Goal: Task Accomplishment & Management: Manage account settings

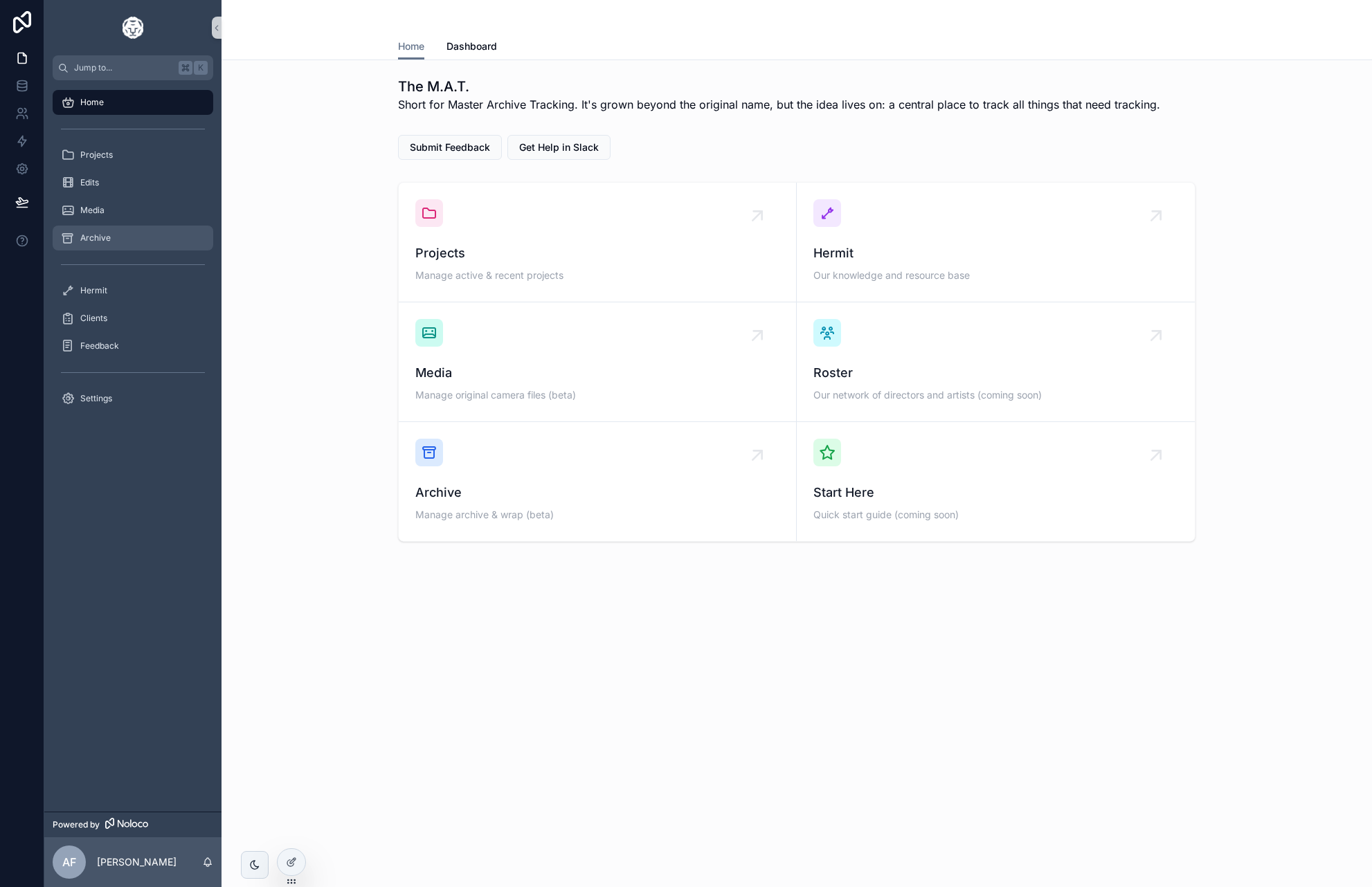
click at [149, 237] on div "Archive" at bounding box center [132, 237] width 144 height 22
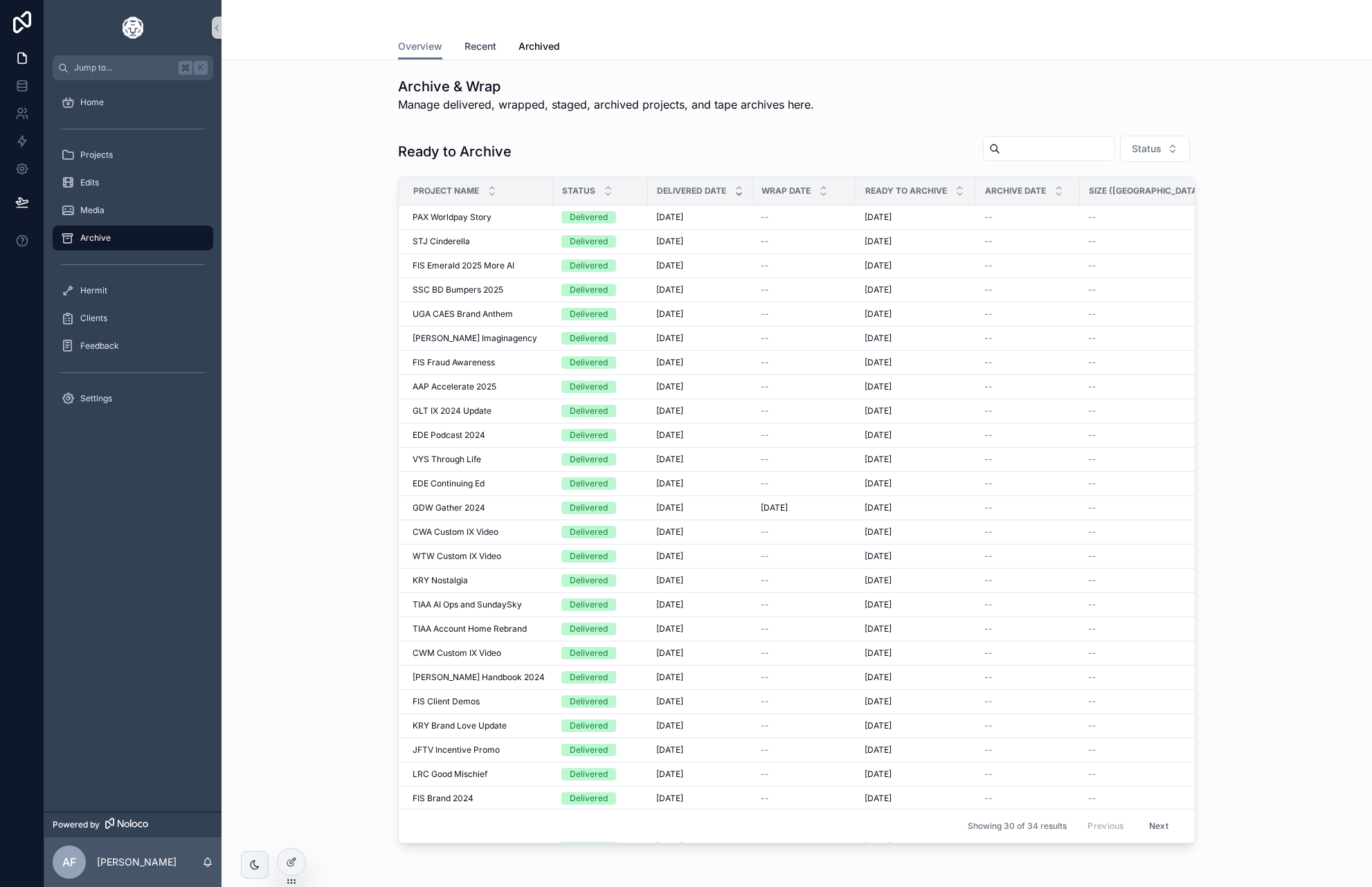
click at [486, 47] on span "Recent" at bounding box center [480, 46] width 32 height 14
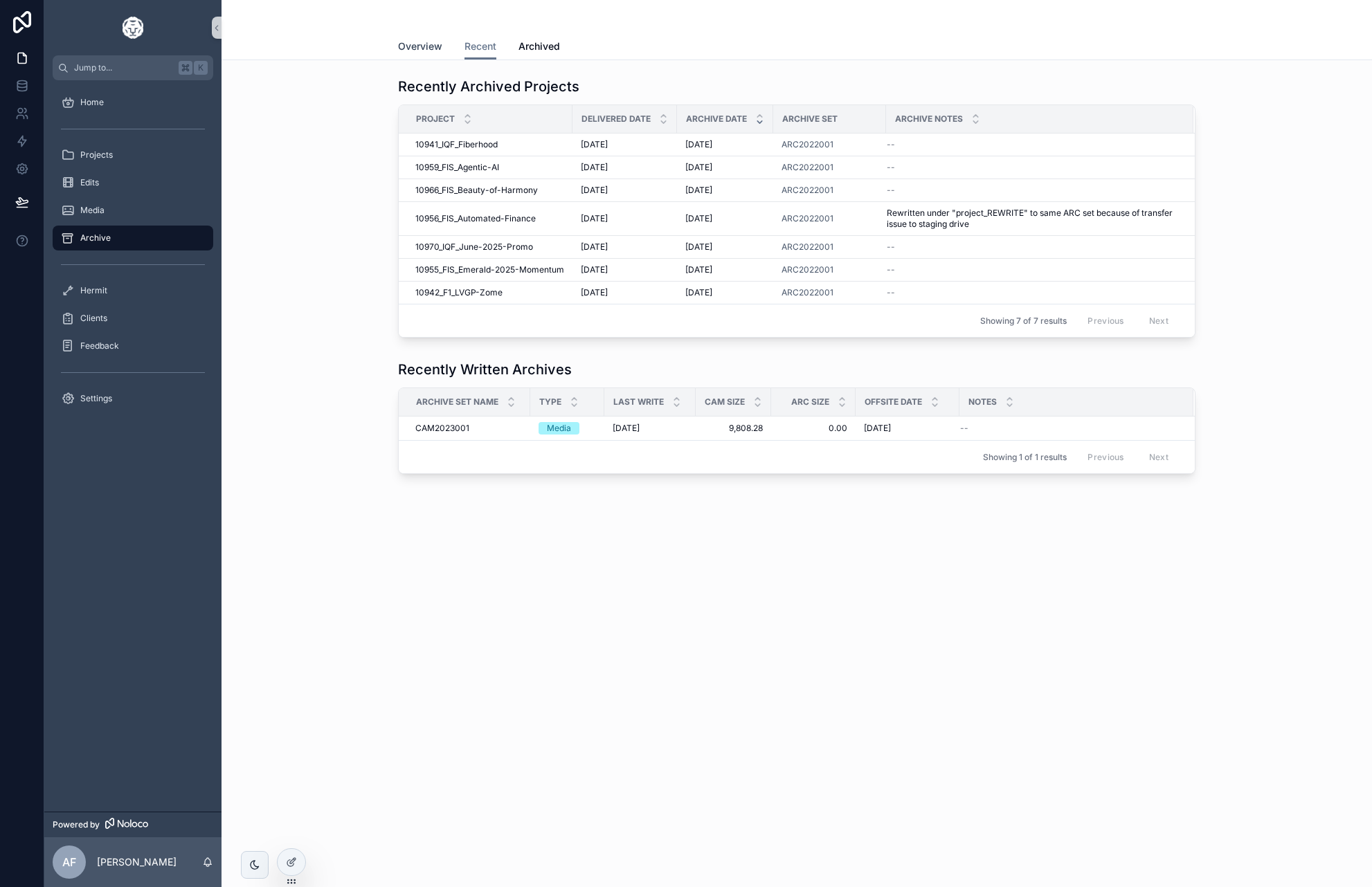
click at [419, 57] on link "Overview" at bounding box center [420, 47] width 44 height 27
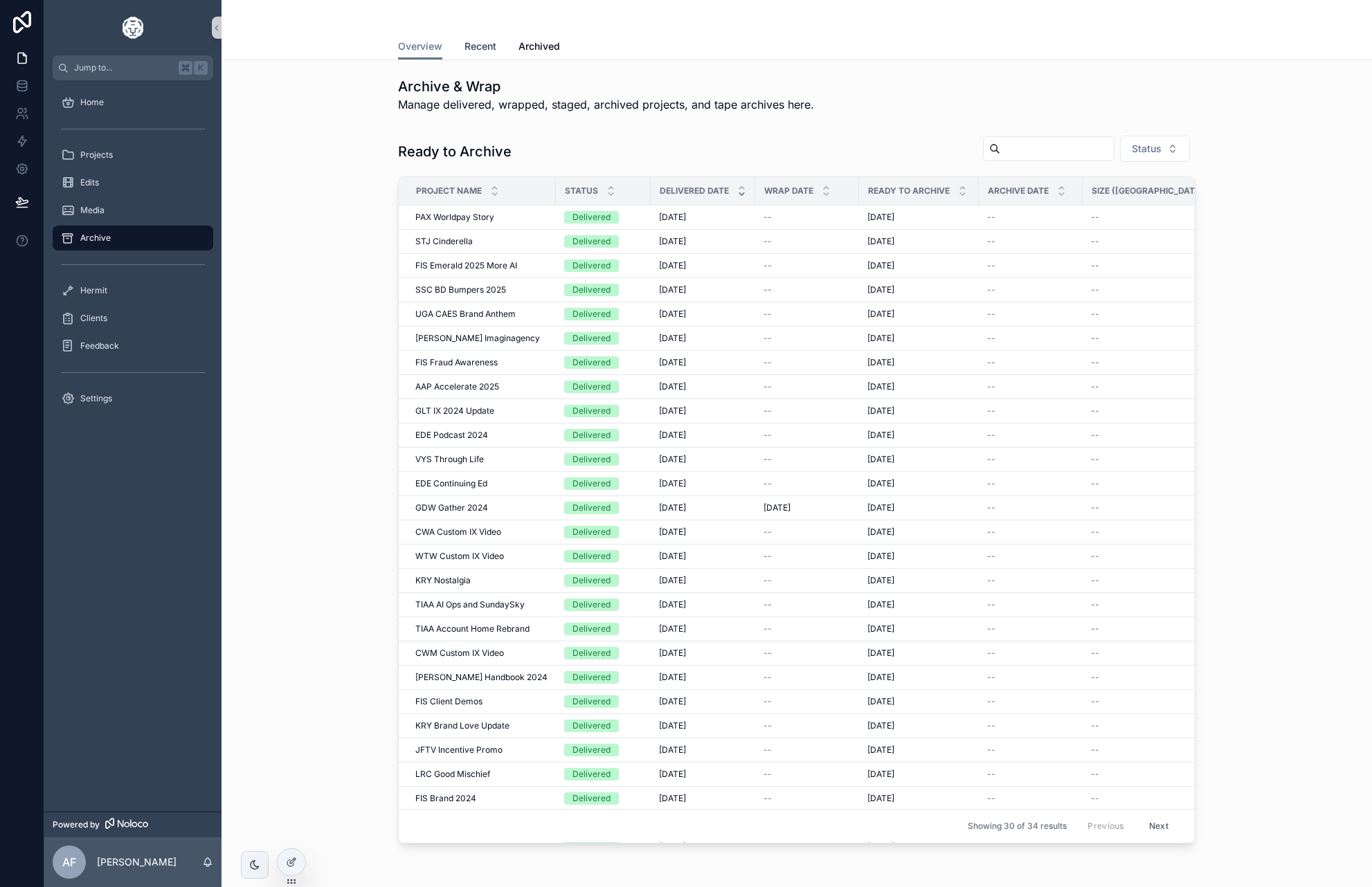
click at [474, 49] on span "Recent" at bounding box center [480, 46] width 32 height 14
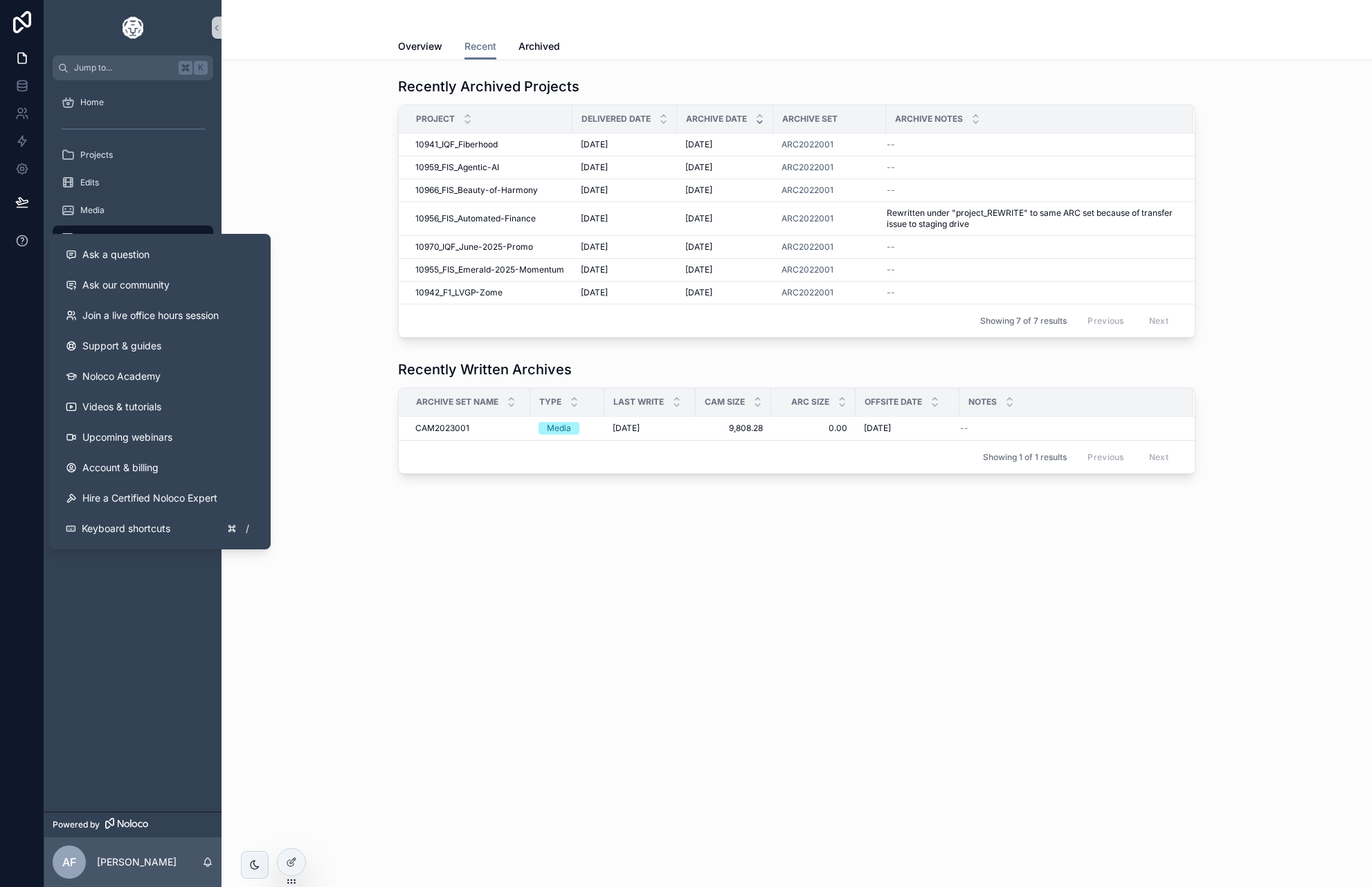
click at [19, 226] on button at bounding box center [22, 240] width 44 height 39
click at [120, 344] on span "Support & guides" at bounding box center [122, 346] width 79 height 14
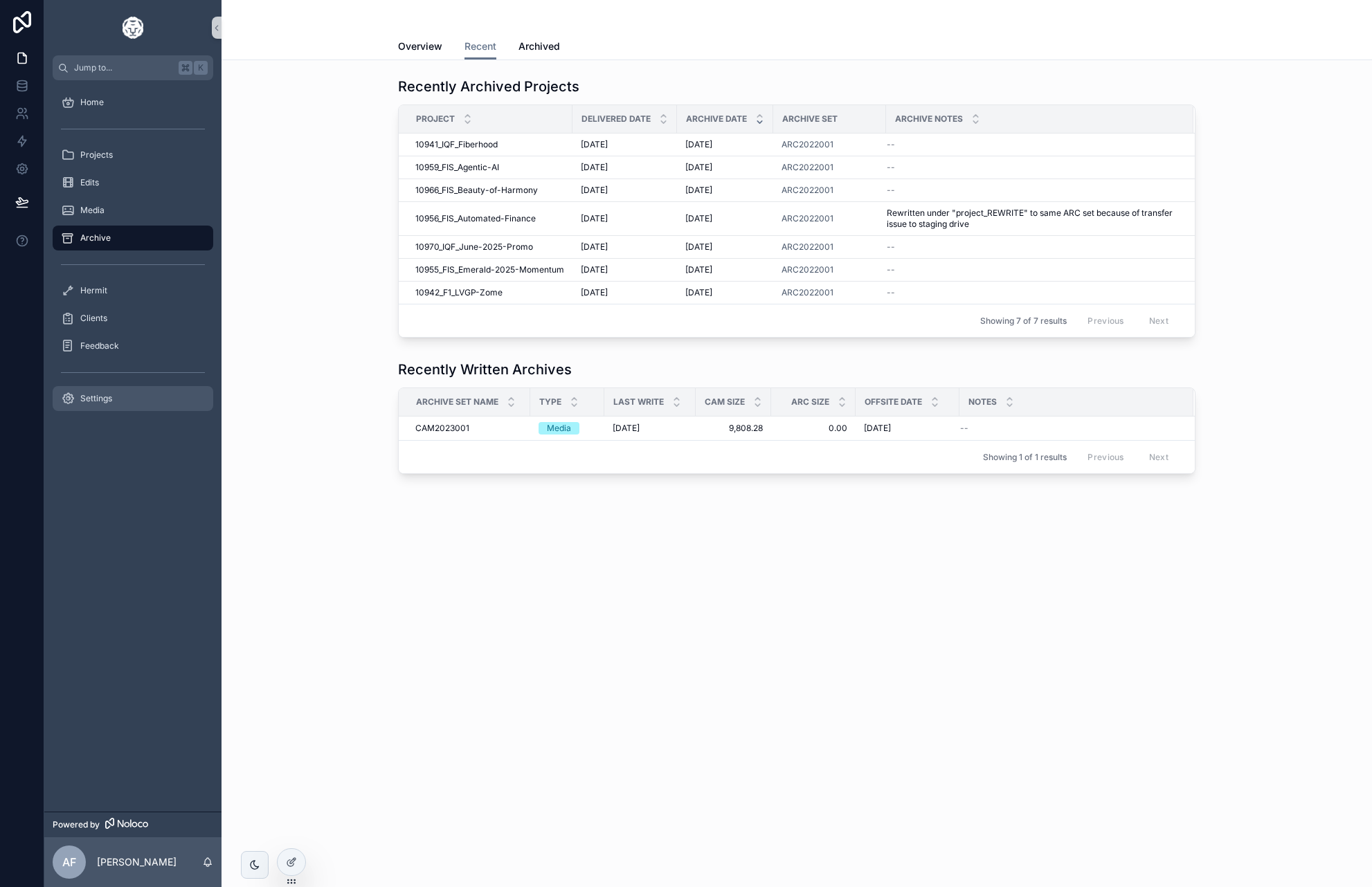
click at [135, 405] on div "Settings" at bounding box center [132, 398] width 144 height 22
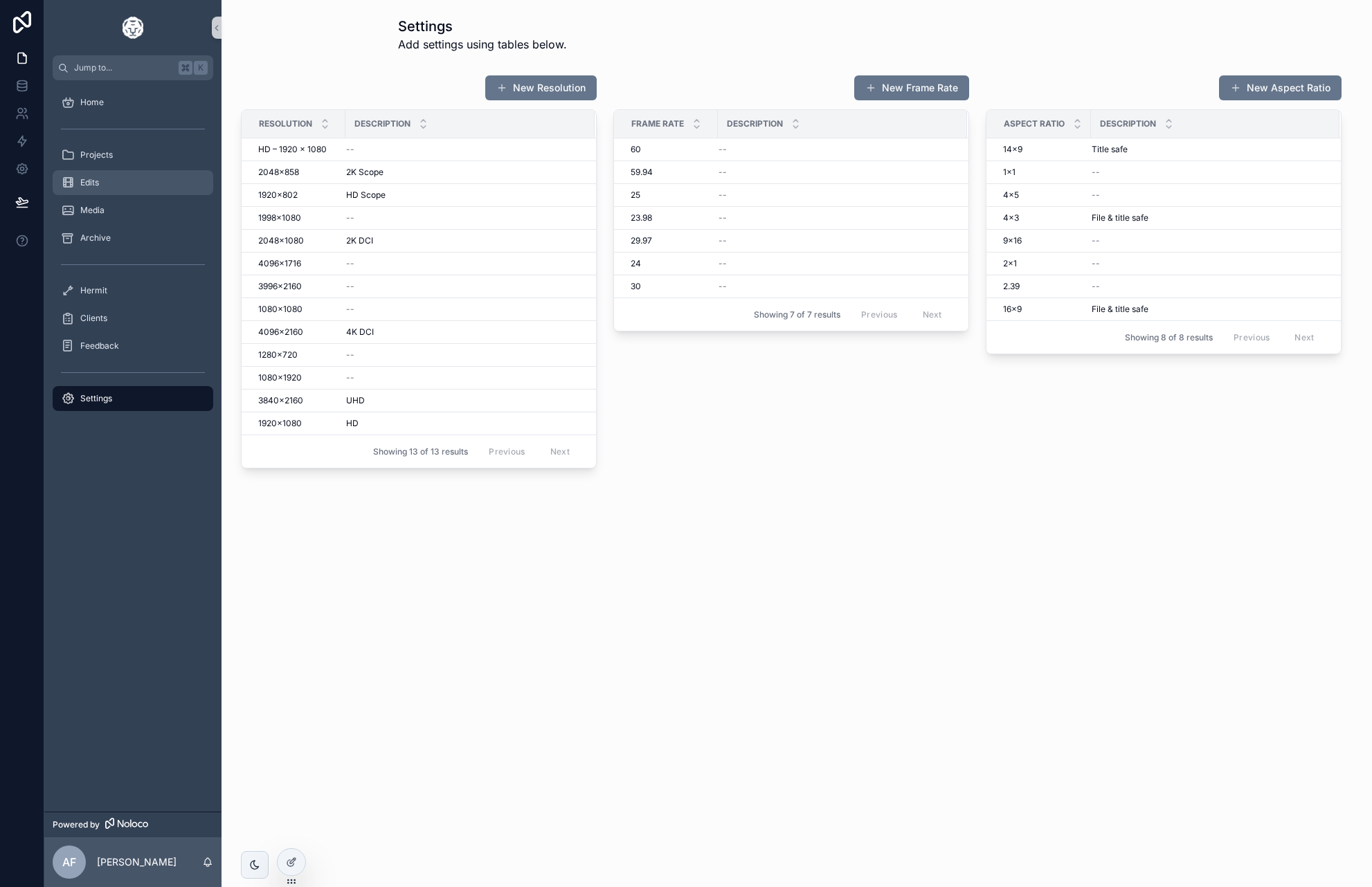
click at [106, 190] on div "Edits" at bounding box center [132, 182] width 144 height 22
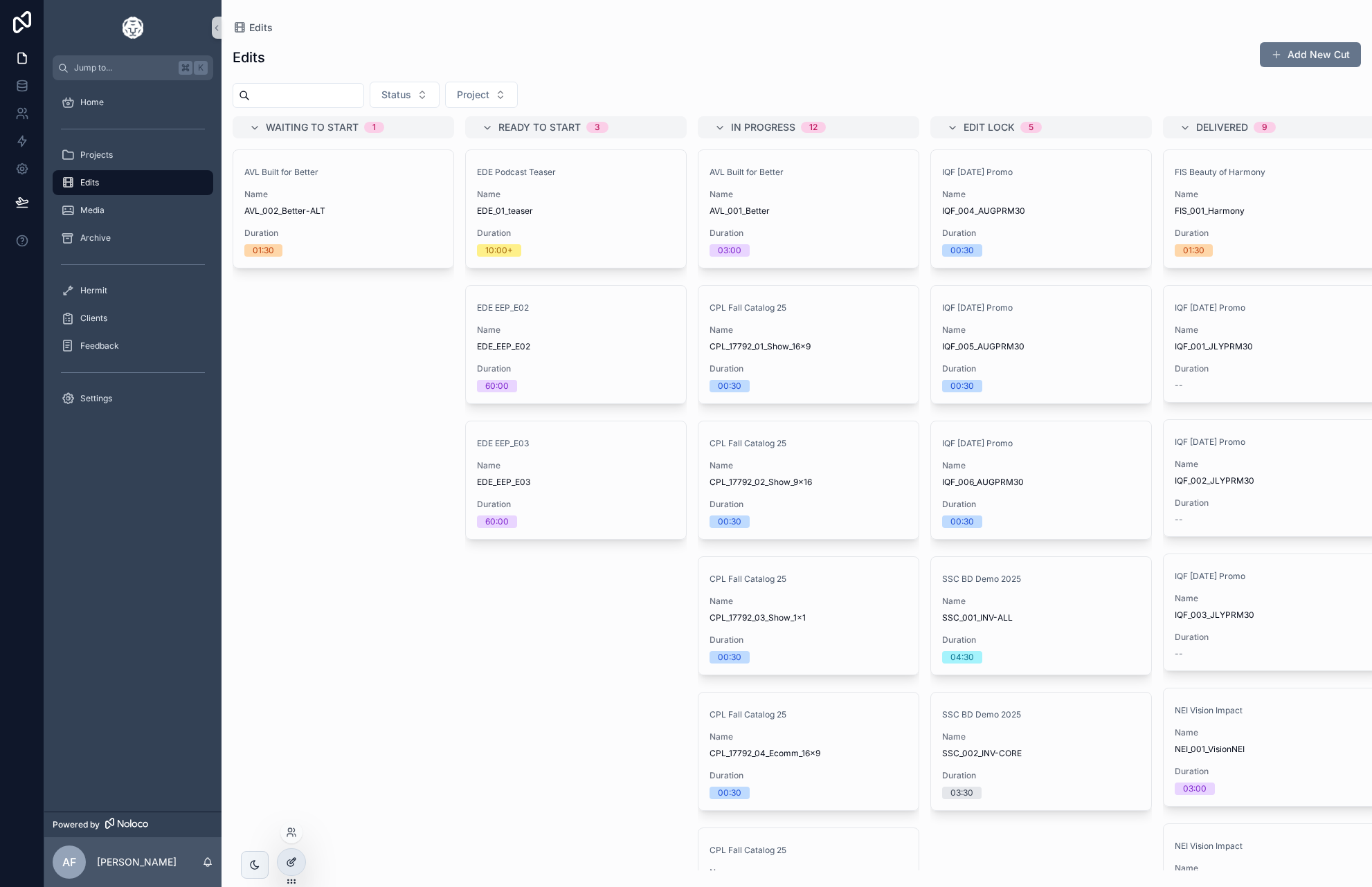
click at [297, 862] on div at bounding box center [291, 862] width 27 height 26
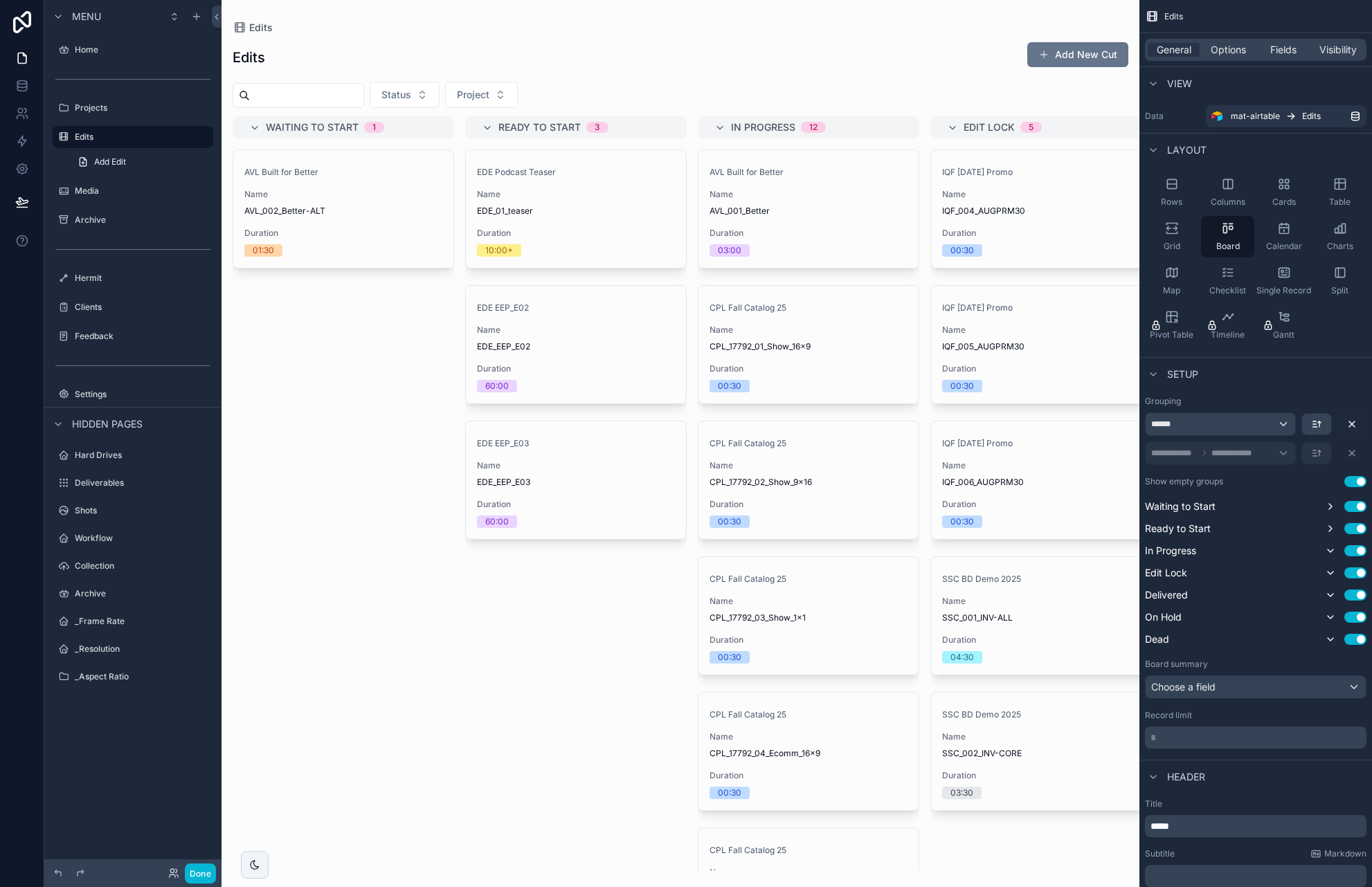
click at [1238, 422] on div "******" at bounding box center [1220, 423] width 149 height 22
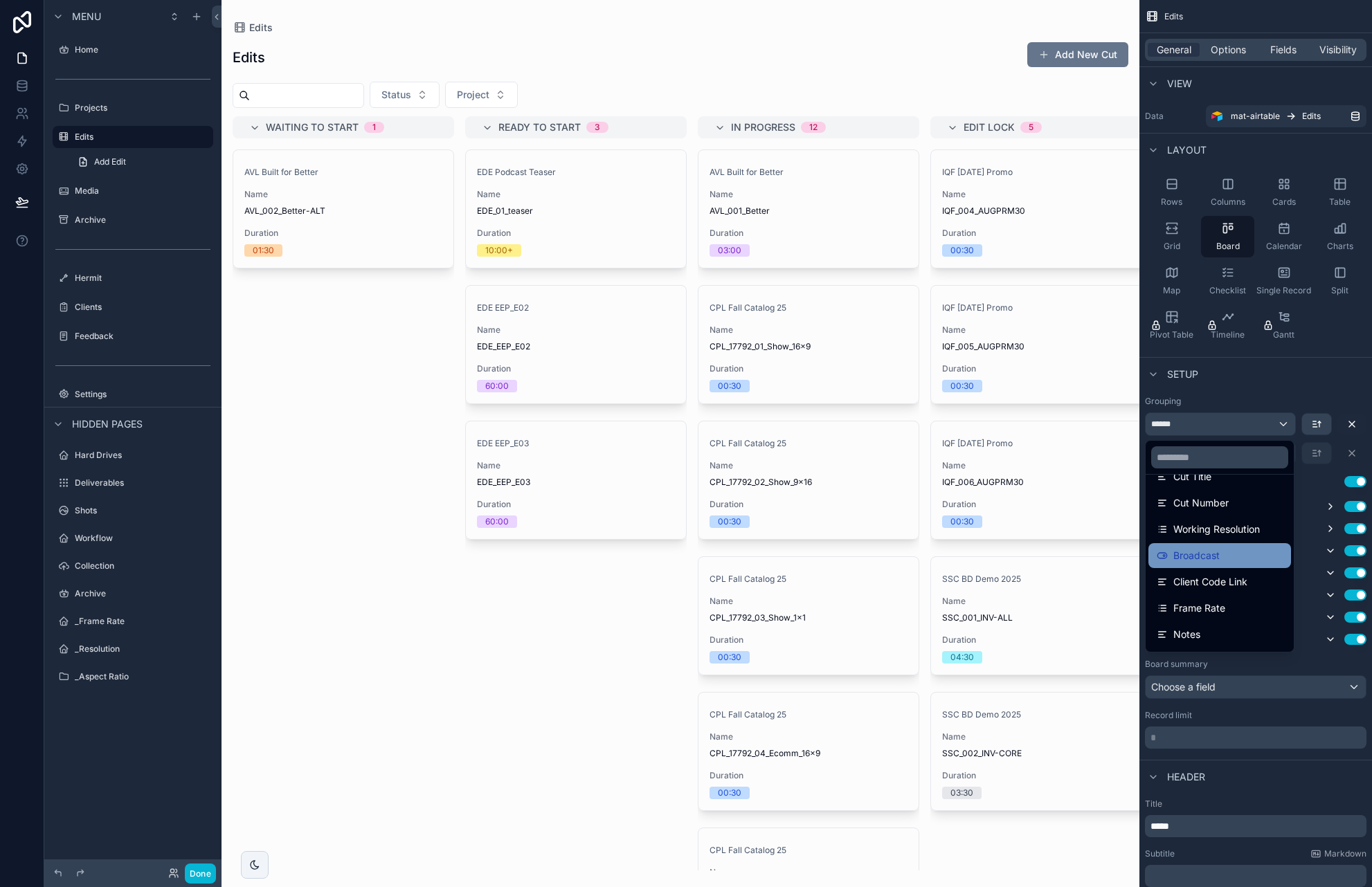
scroll to position [286, 0]
click at [1243, 378] on div "scrollable content" at bounding box center [686, 443] width 1372 height 887
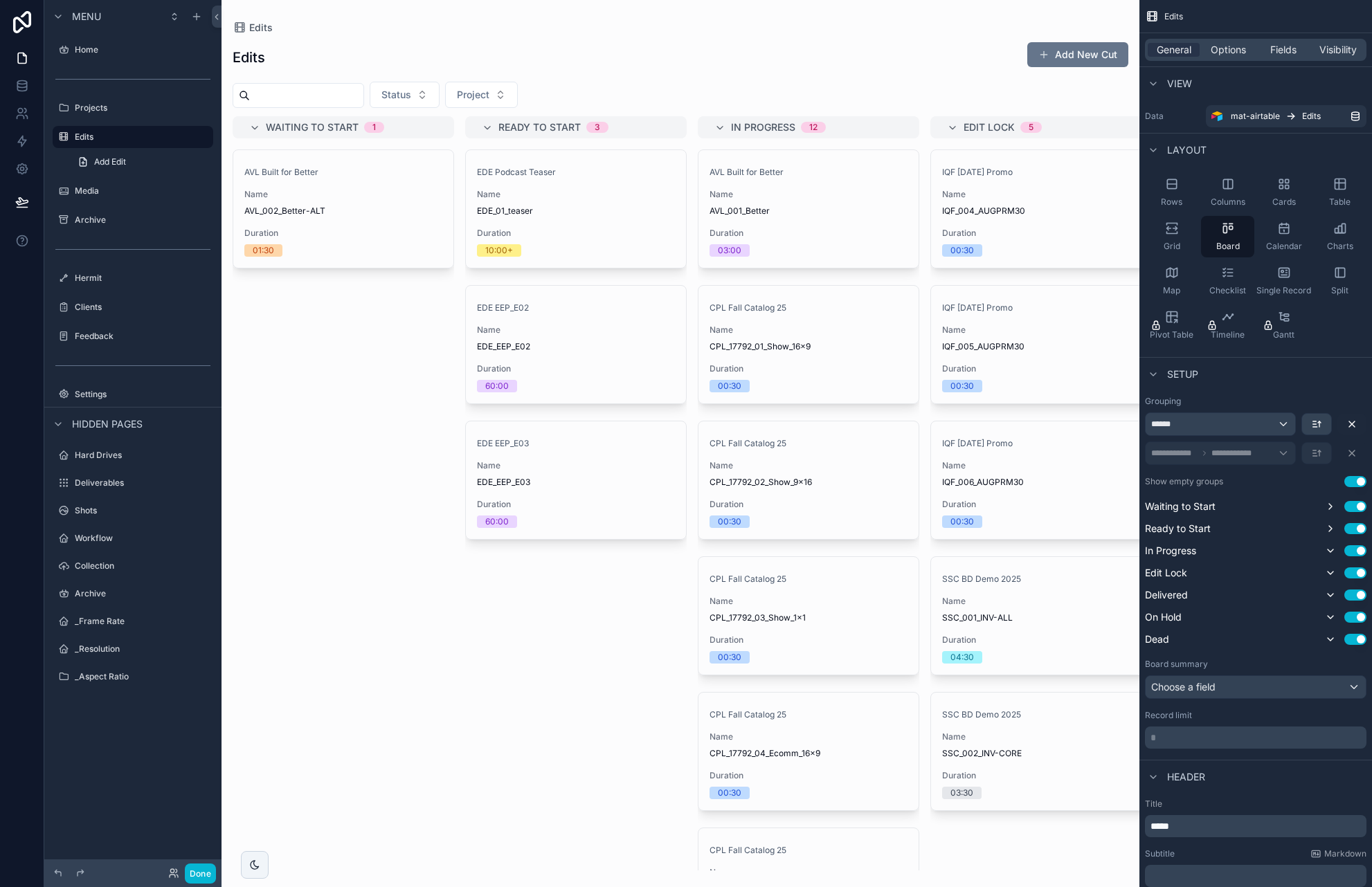
click at [1242, 428] on div "******" at bounding box center [1220, 423] width 149 height 22
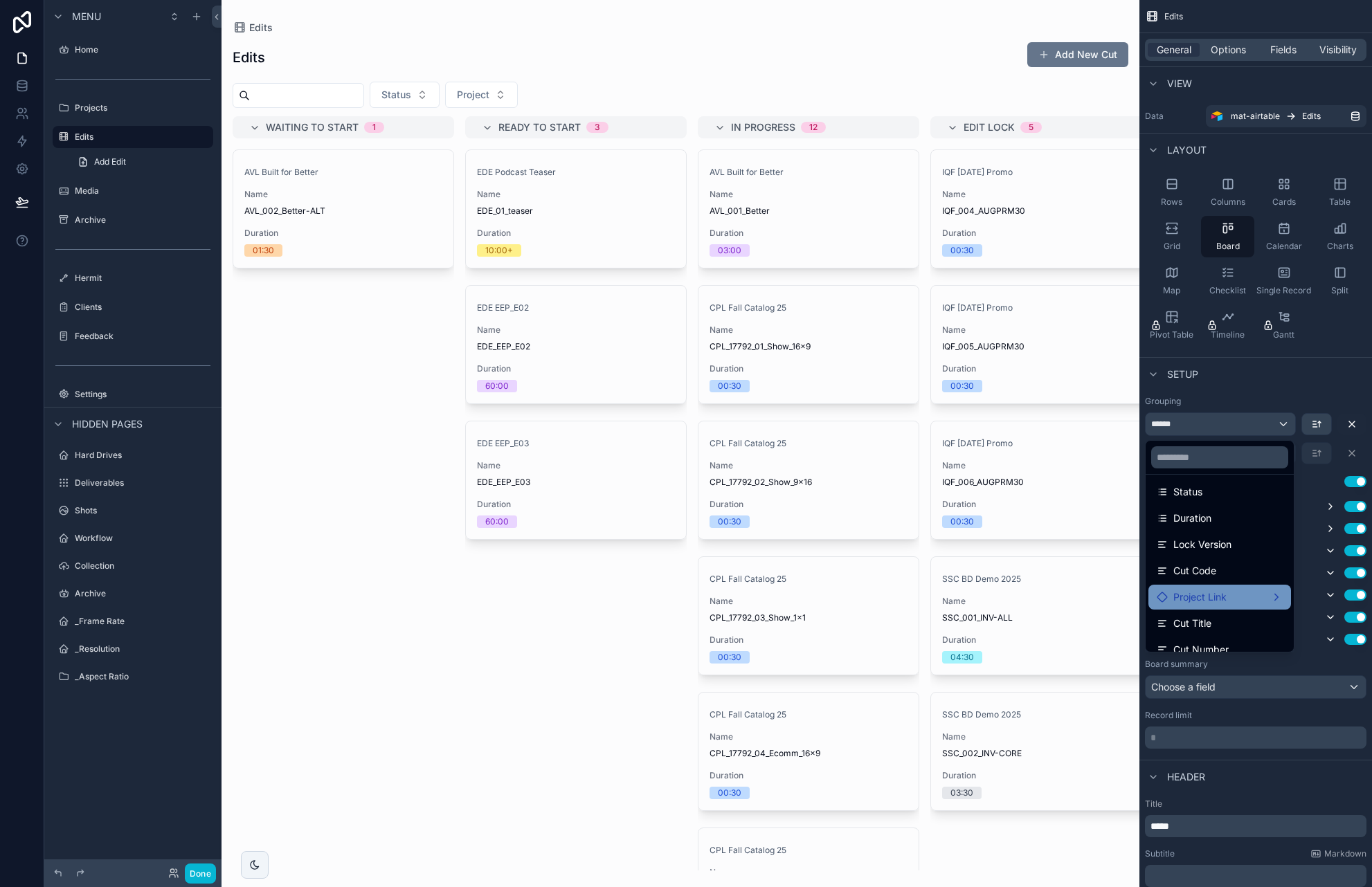
scroll to position [116, 0]
click at [1247, 394] on div "scrollable content" at bounding box center [686, 443] width 1372 height 887
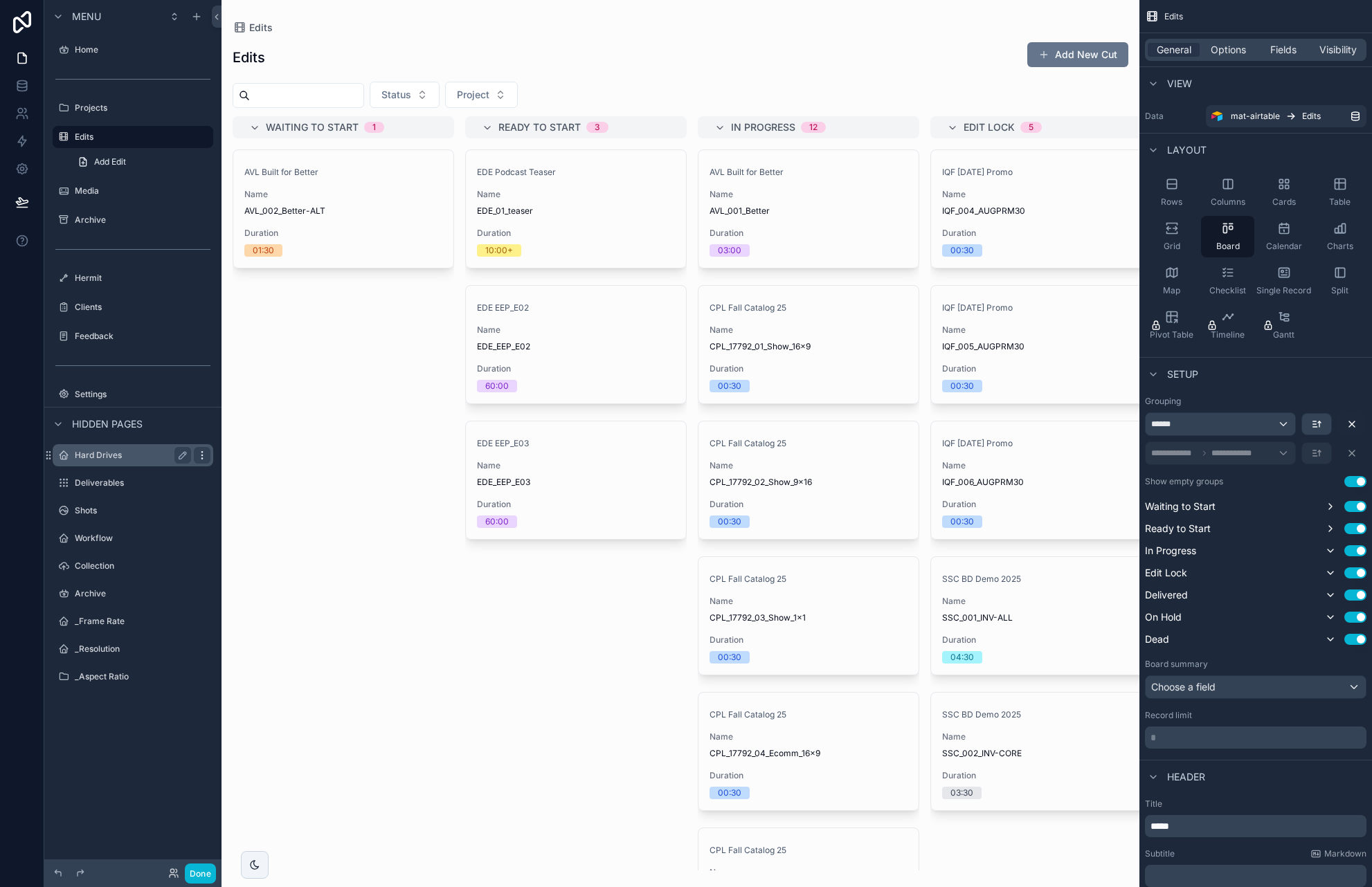
click at [204, 455] on icon "scrollable content" at bounding box center [202, 455] width 11 height 11
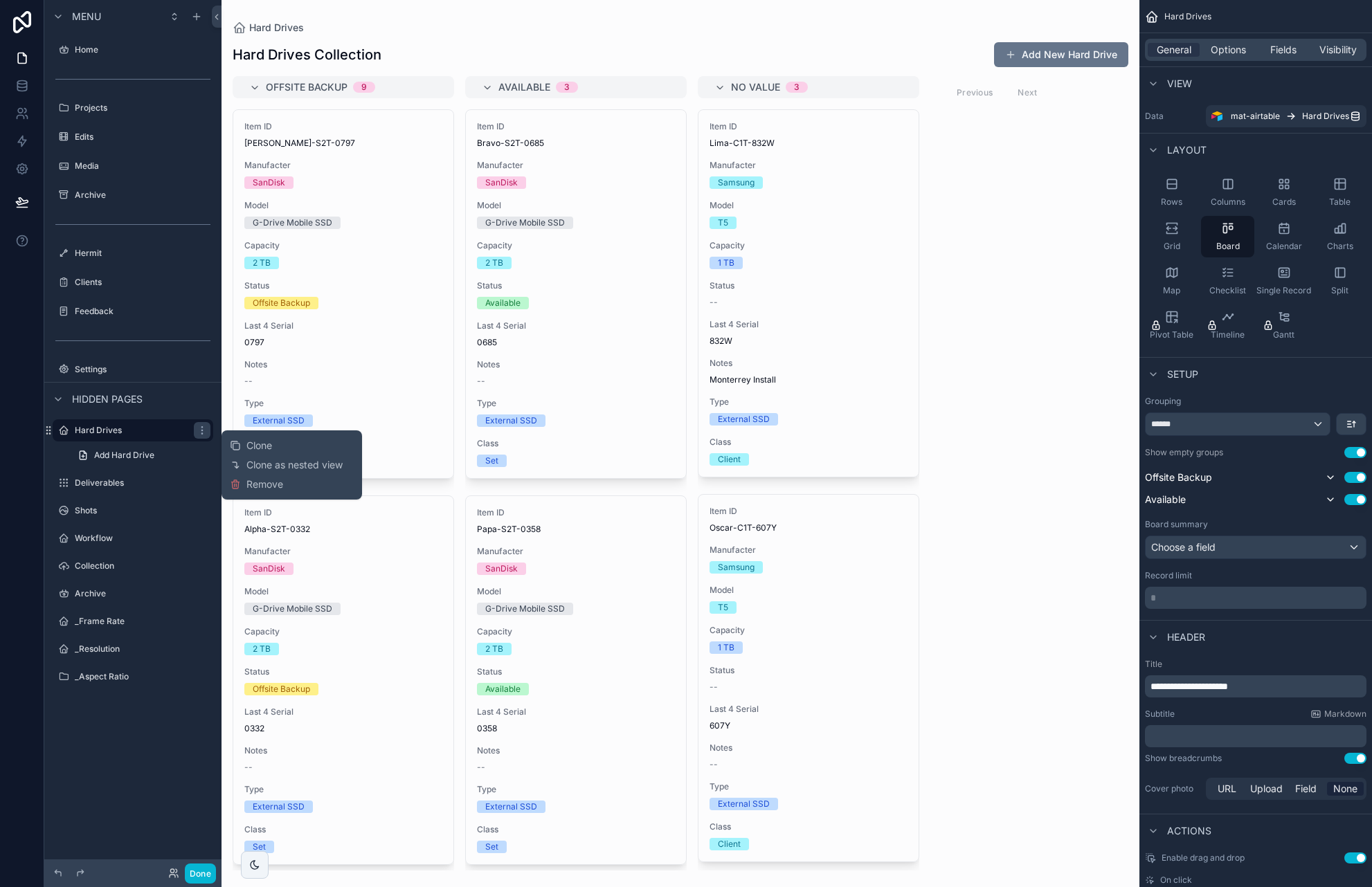
click at [259, 397] on div "scrollable content" at bounding box center [680, 443] width 917 height 887
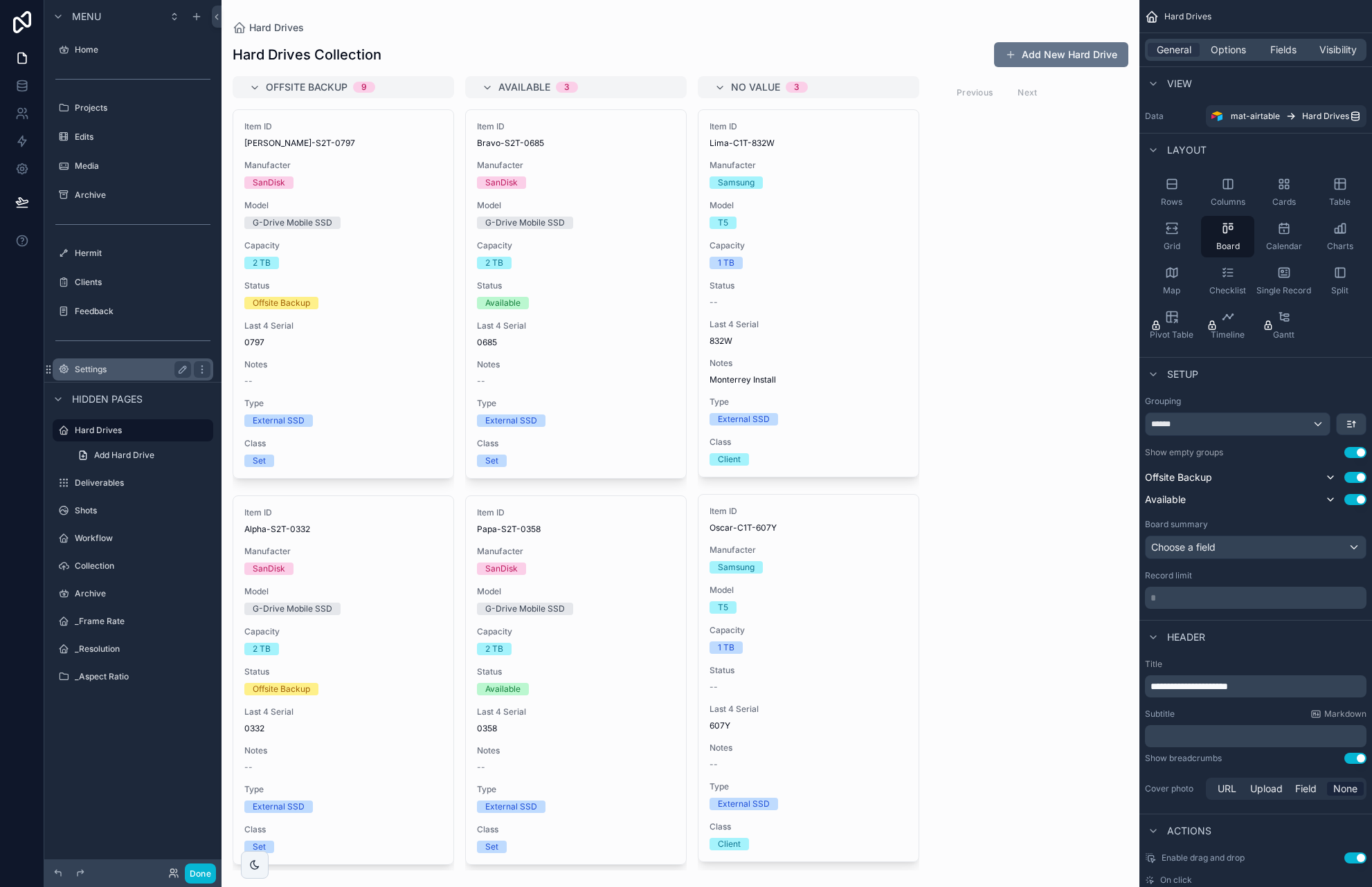
click at [97, 364] on label "Settings" at bounding box center [130, 370] width 111 height 11
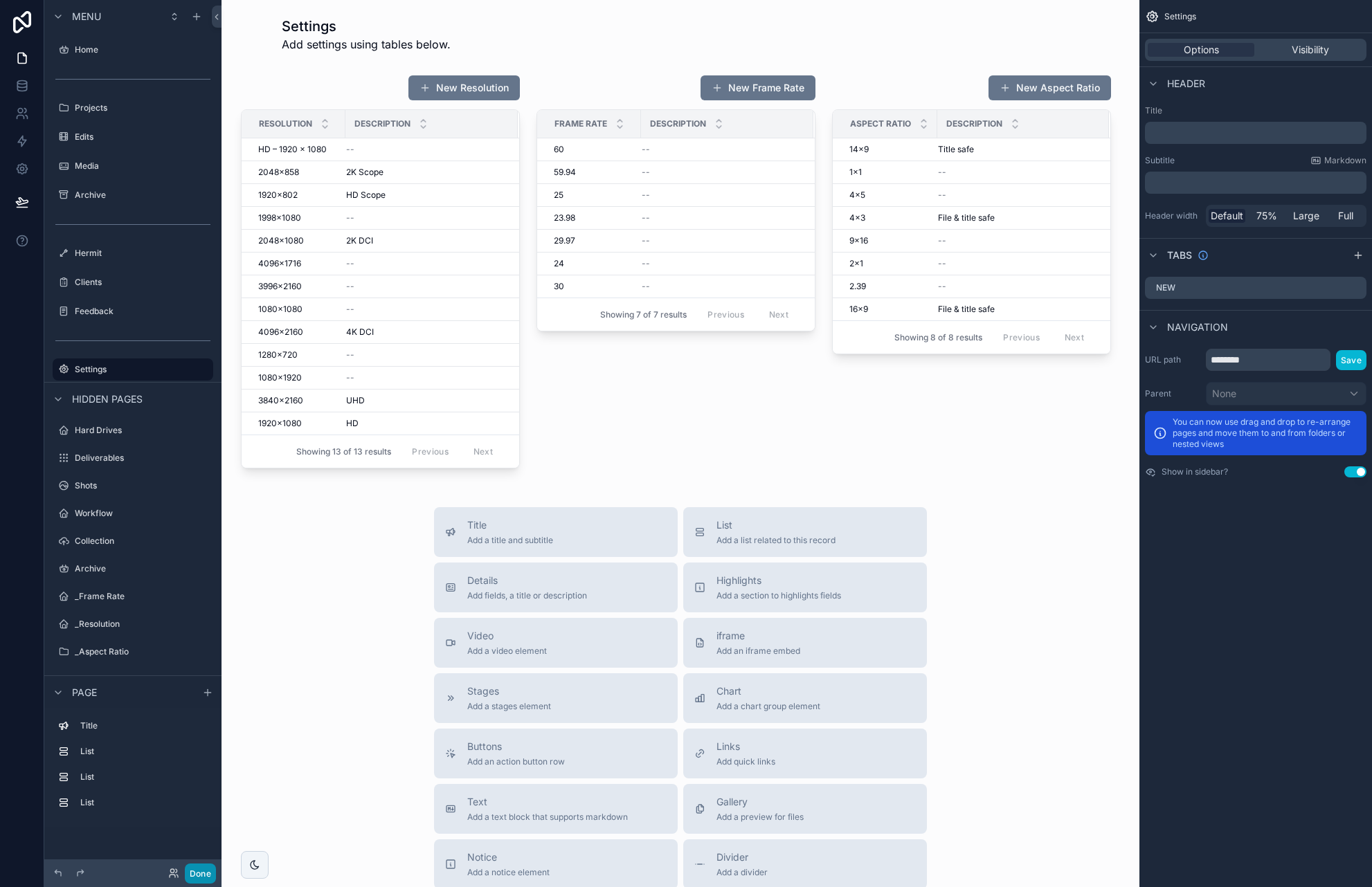
click at [206, 875] on button "Done" at bounding box center [200, 874] width 31 height 20
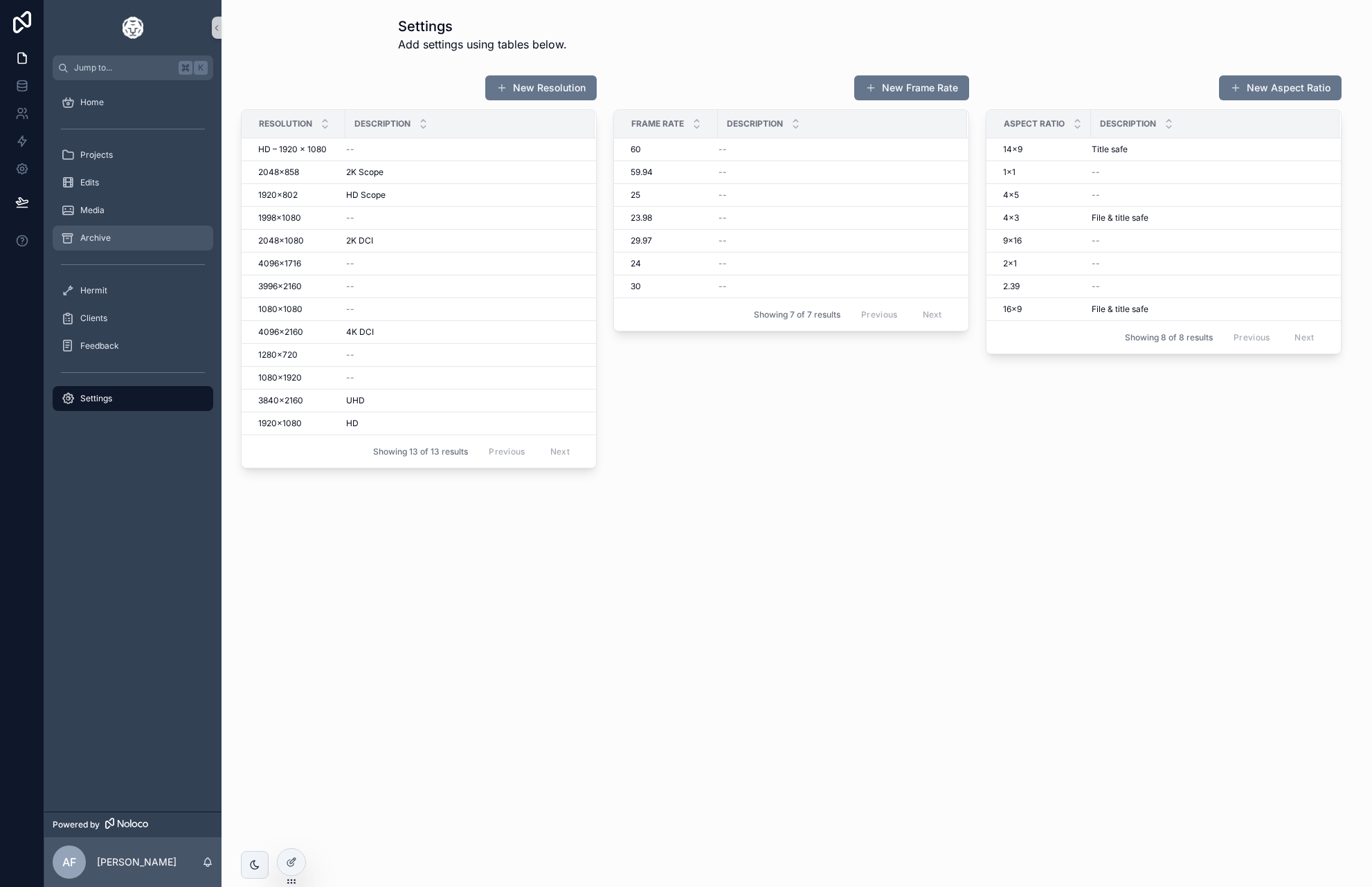
click at [81, 241] on span "Archive" at bounding box center [95, 238] width 30 height 11
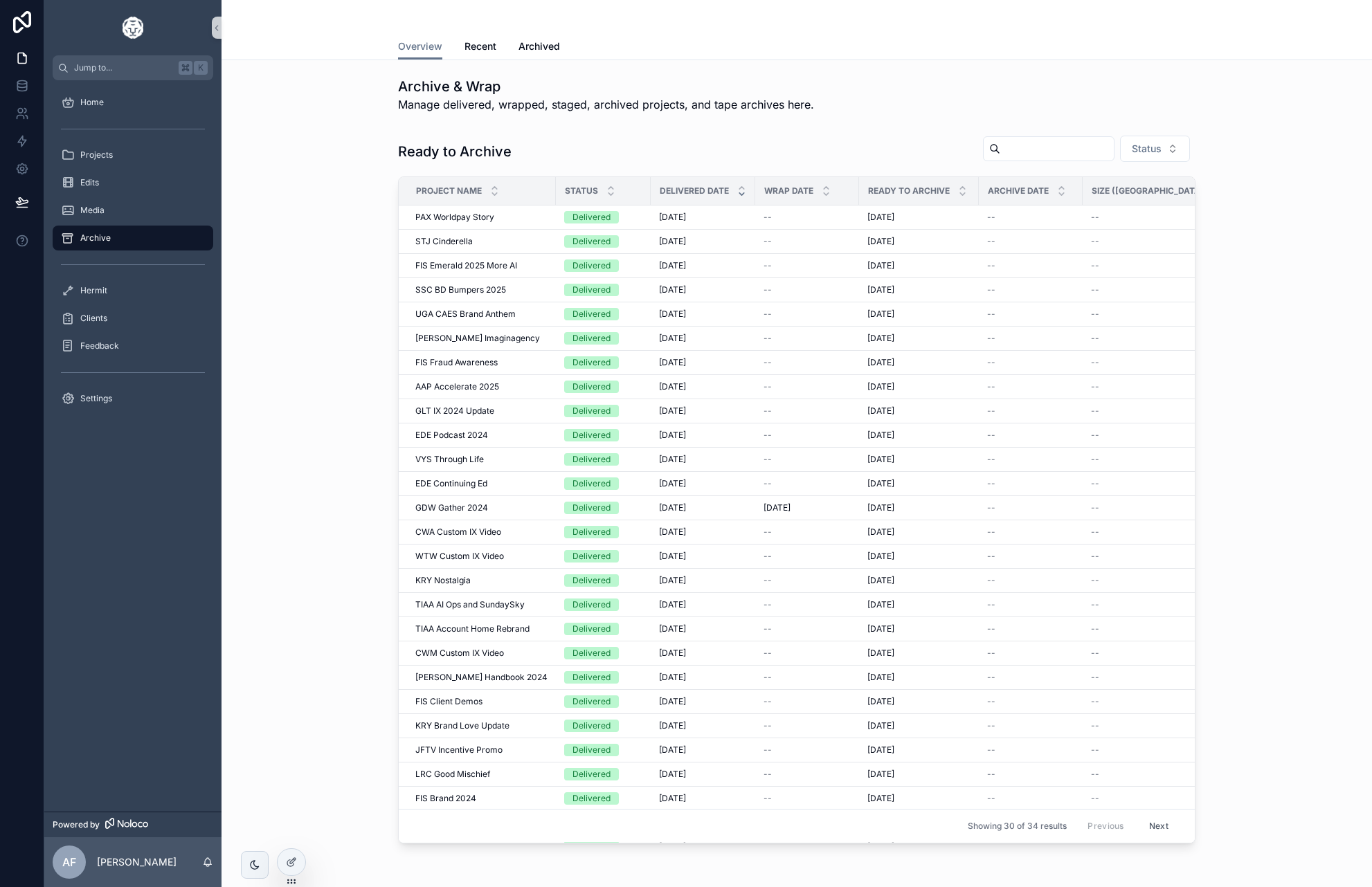
click at [63, 867] on span "AF" at bounding box center [69, 862] width 14 height 17
click at [63, 864] on span "AF" at bounding box center [69, 862] width 14 height 17
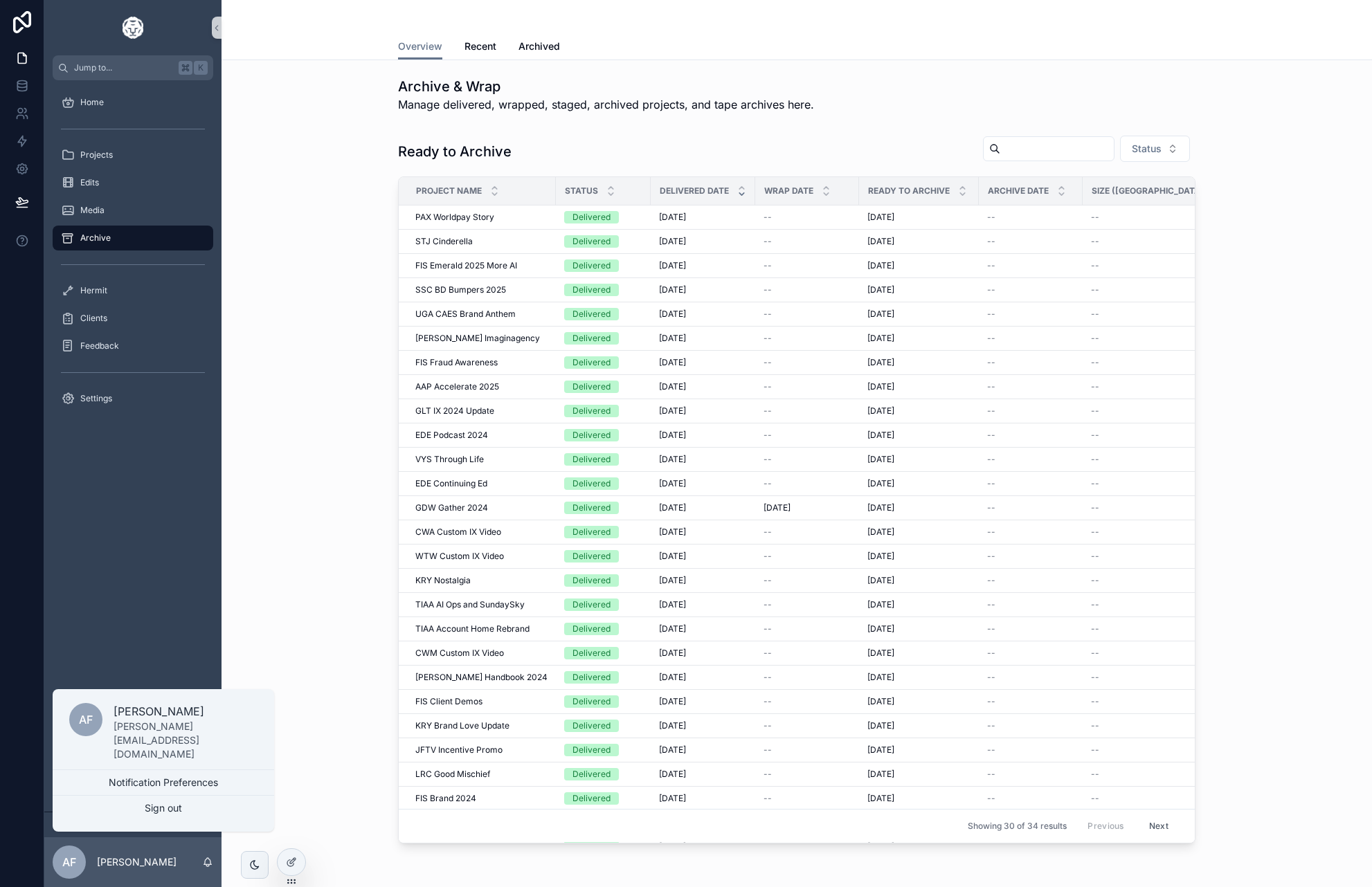
click at [98, 566] on div "Home Projects Edits Media Archive Hermit Clients Feedback Settings" at bounding box center [132, 446] width 177 height 731
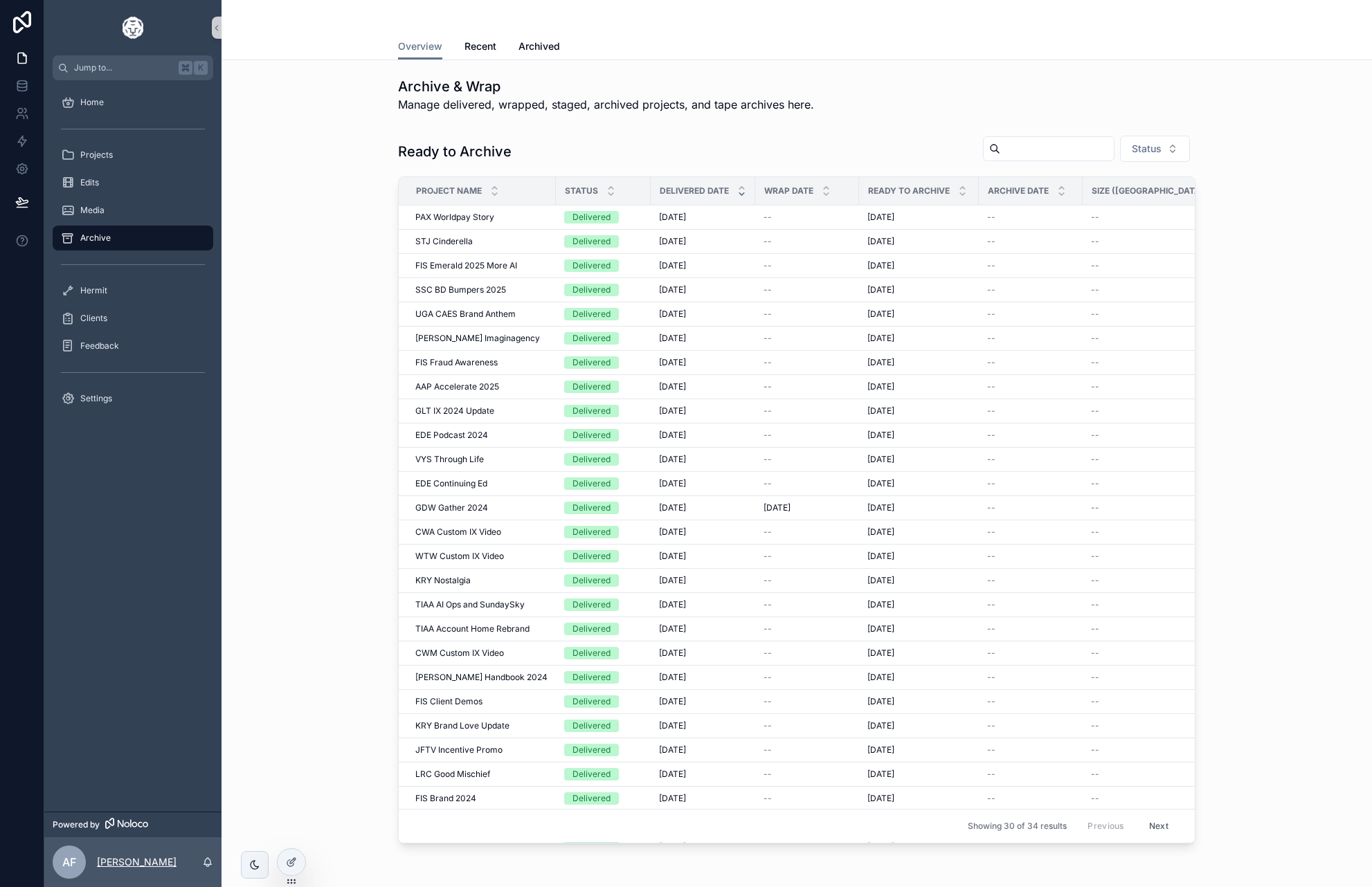
click at [143, 862] on p "[PERSON_NAME]" at bounding box center [137, 862] width 80 height 14
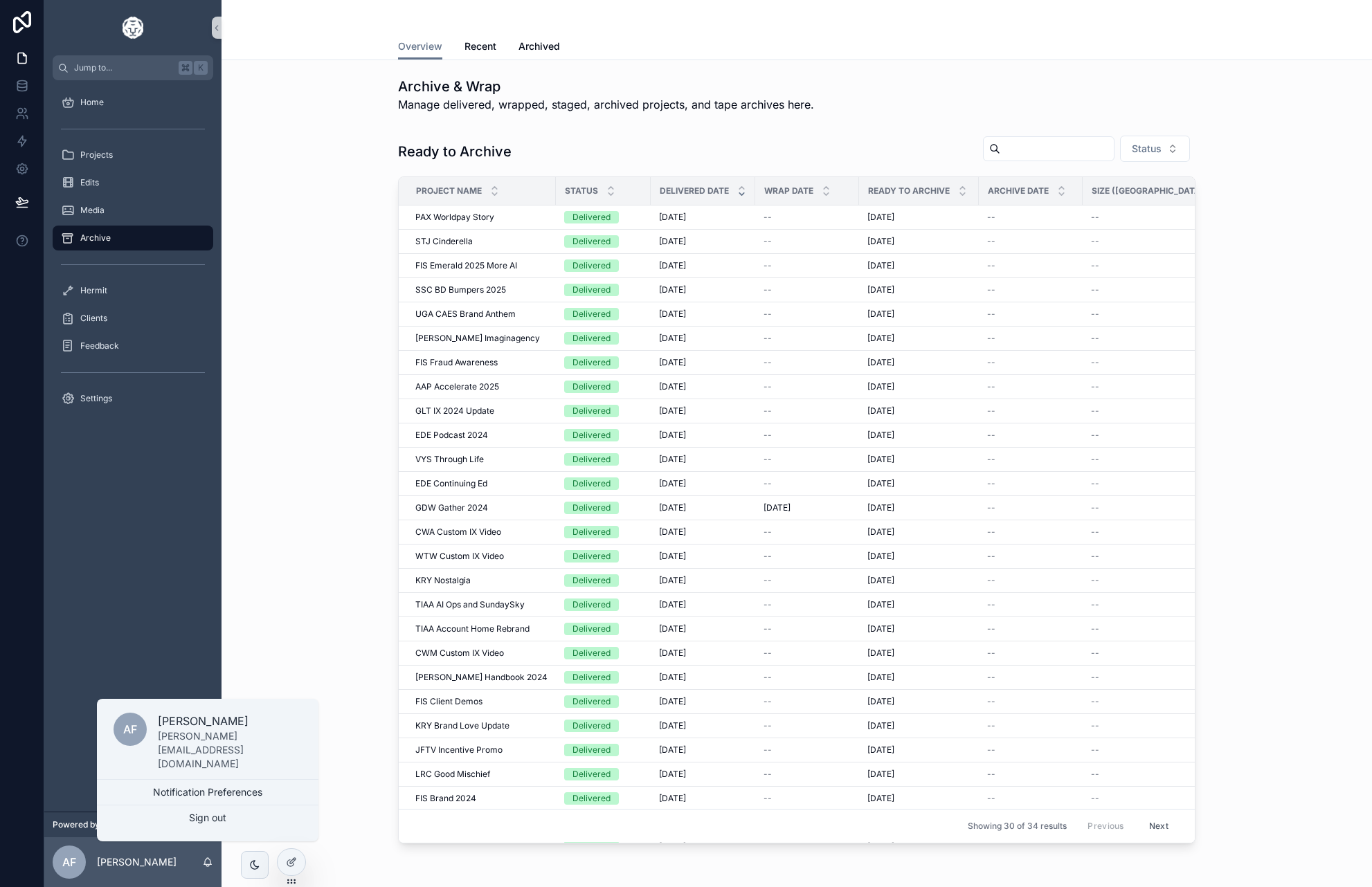
click at [191, 729] on p "[PERSON_NAME]" at bounding box center [230, 721] width 144 height 17
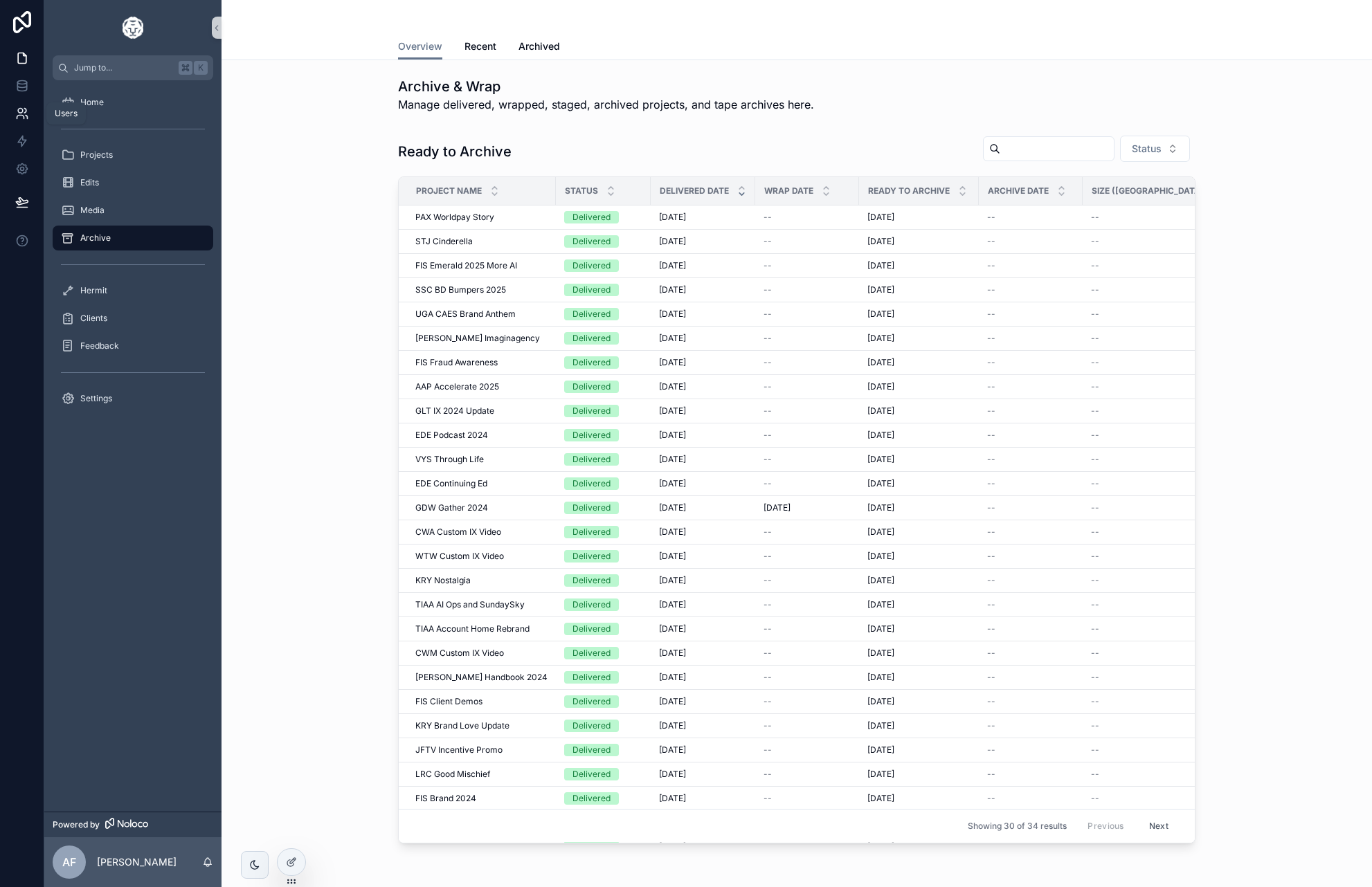
click at [26, 105] on link at bounding box center [22, 113] width 44 height 27
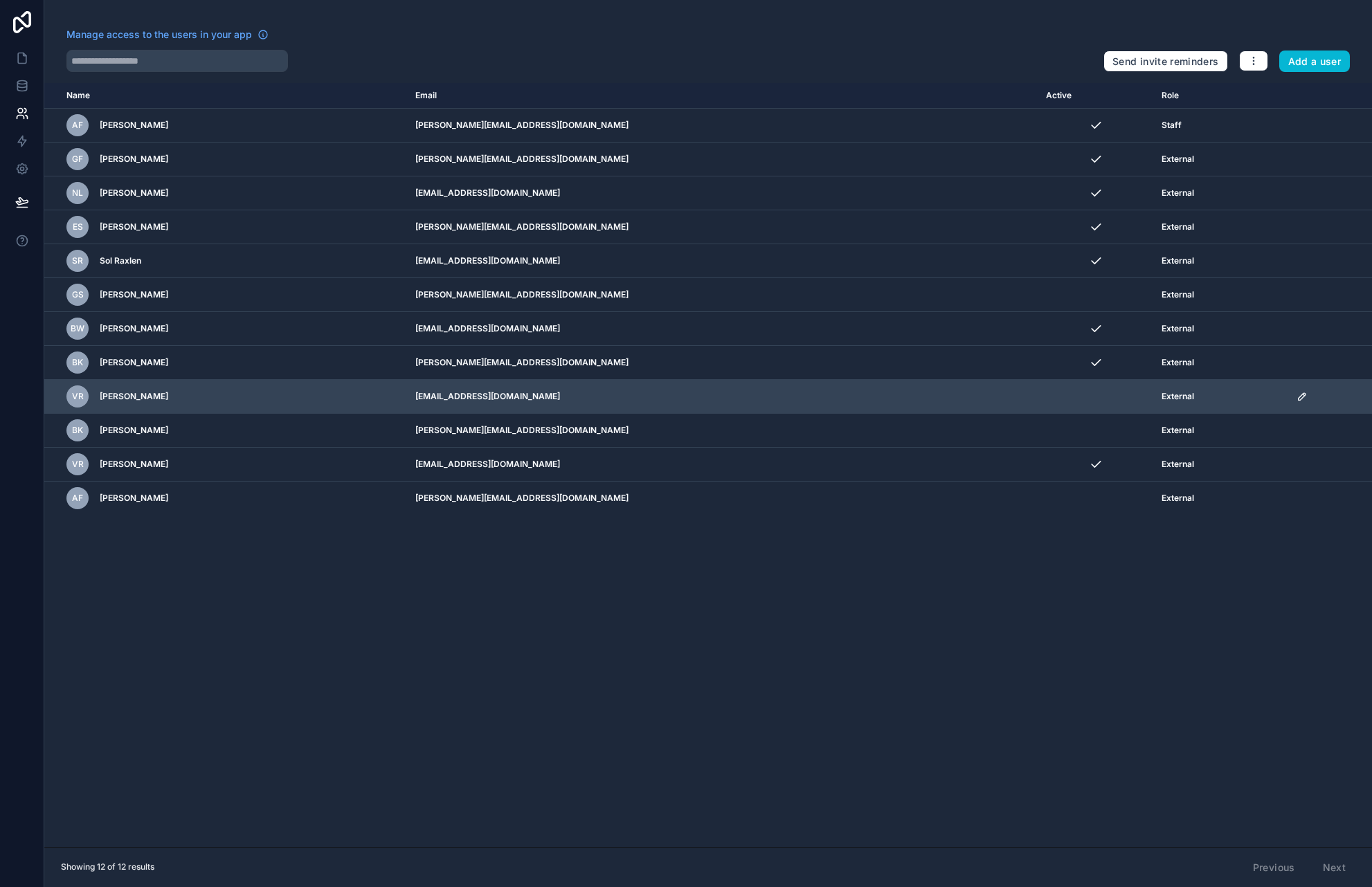
click at [1297, 394] on icon "scrollable content" at bounding box center [1302, 397] width 11 height 11
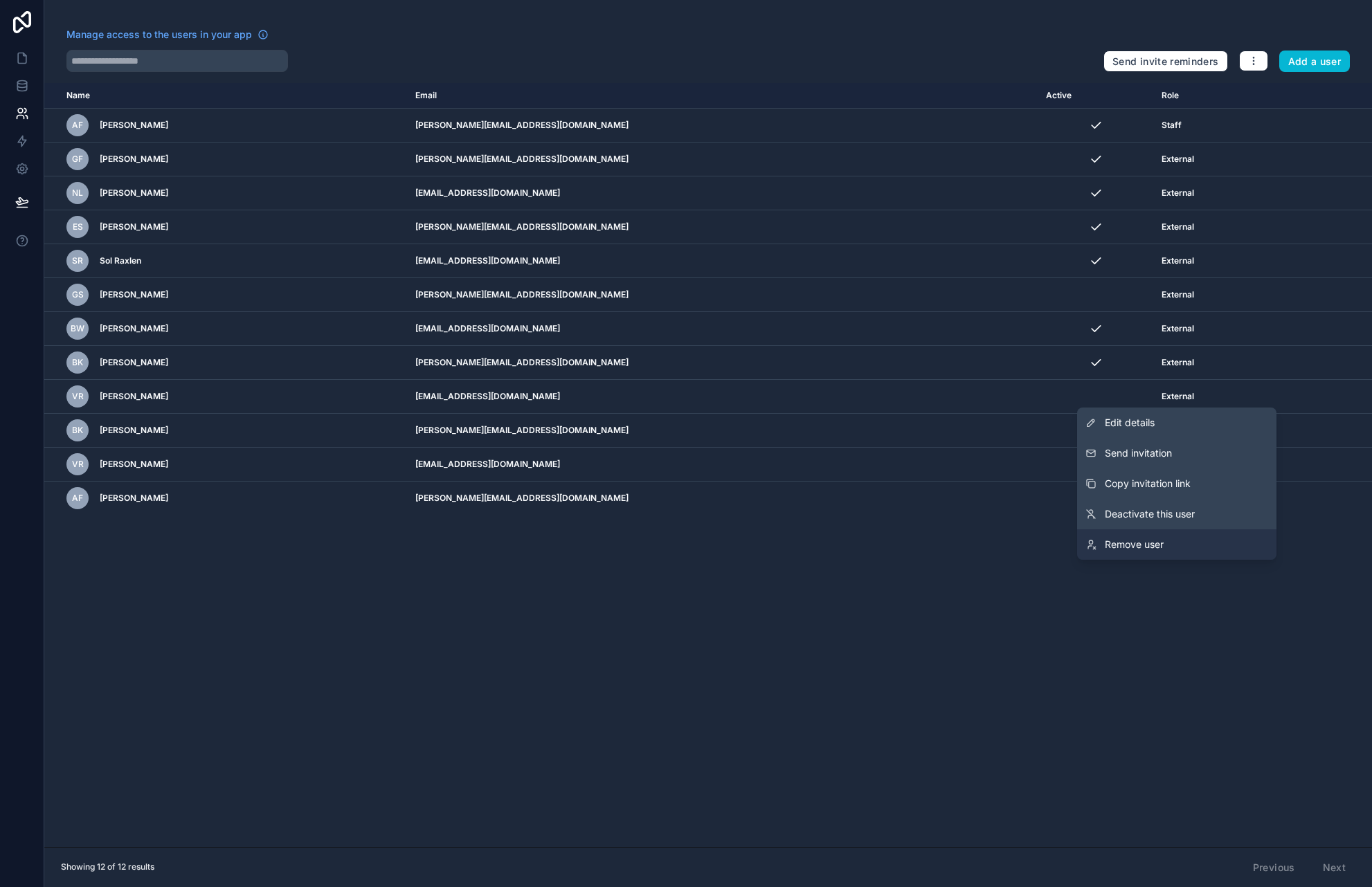
click at [1141, 540] on span "Remove user" at bounding box center [1134, 545] width 58 height 14
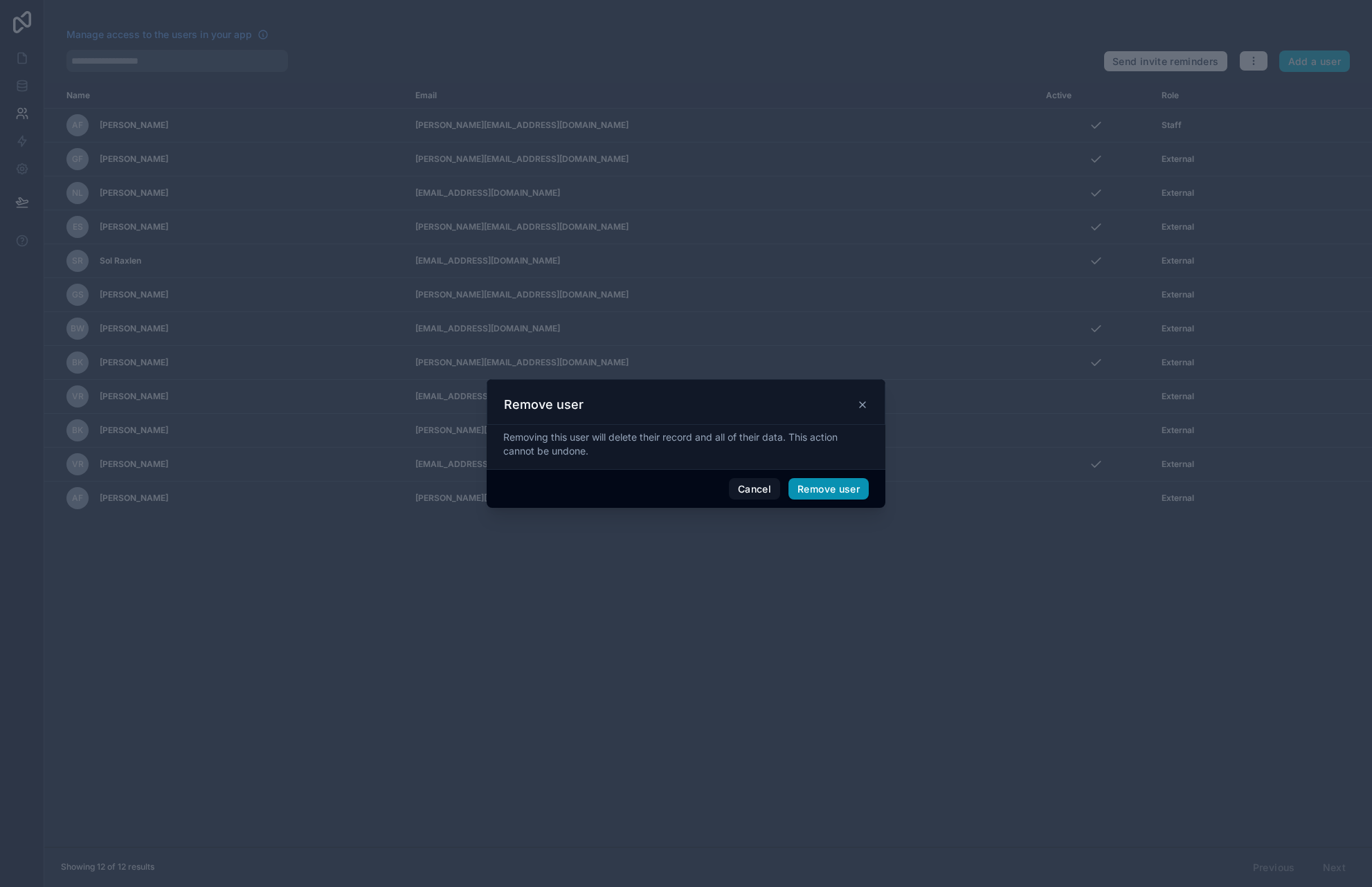
click at [803, 485] on button "Remove user" at bounding box center [829, 489] width 80 height 22
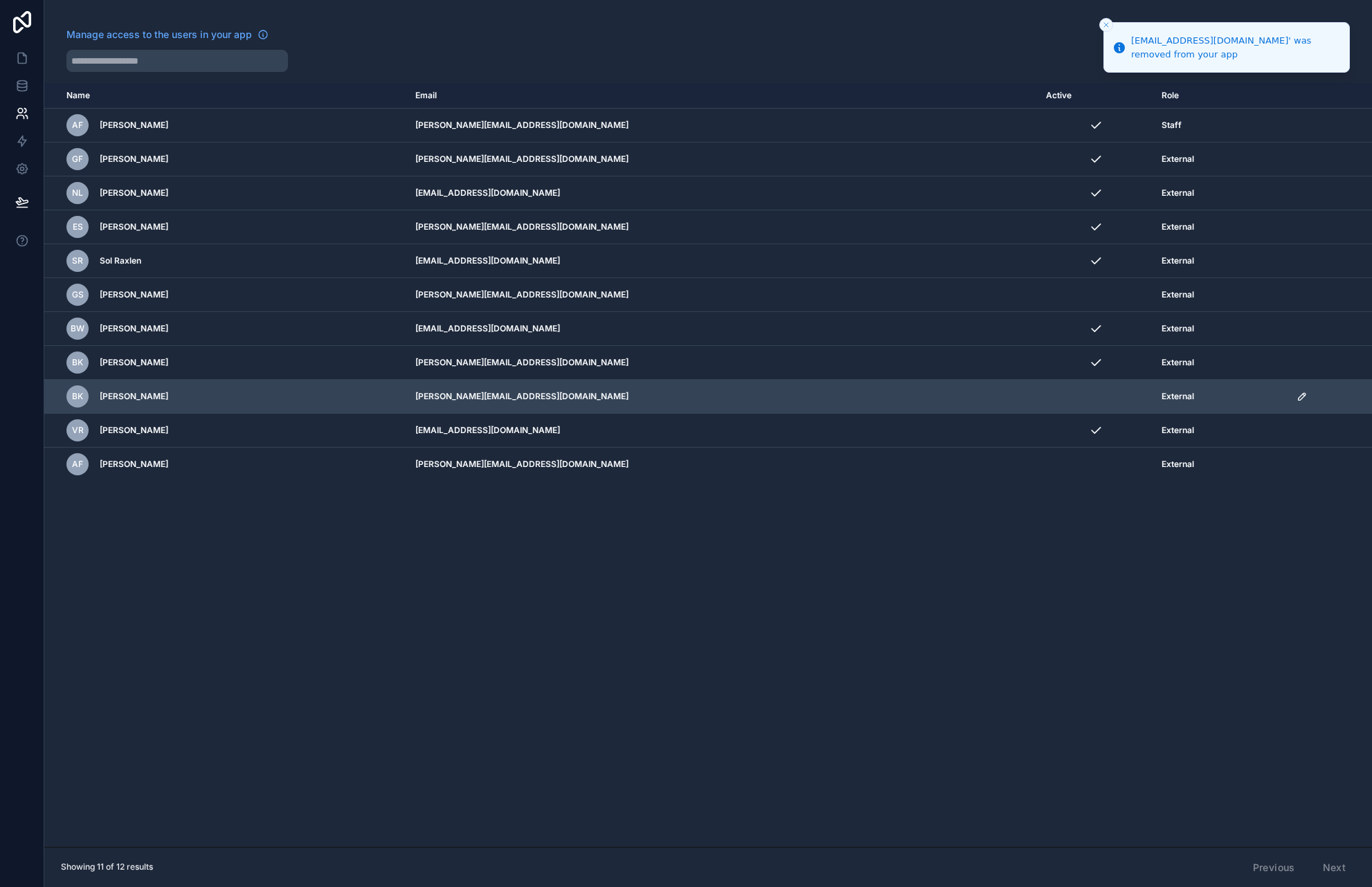
click at [1302, 395] on icon "scrollable content" at bounding box center [1303, 395] width 2 height 2
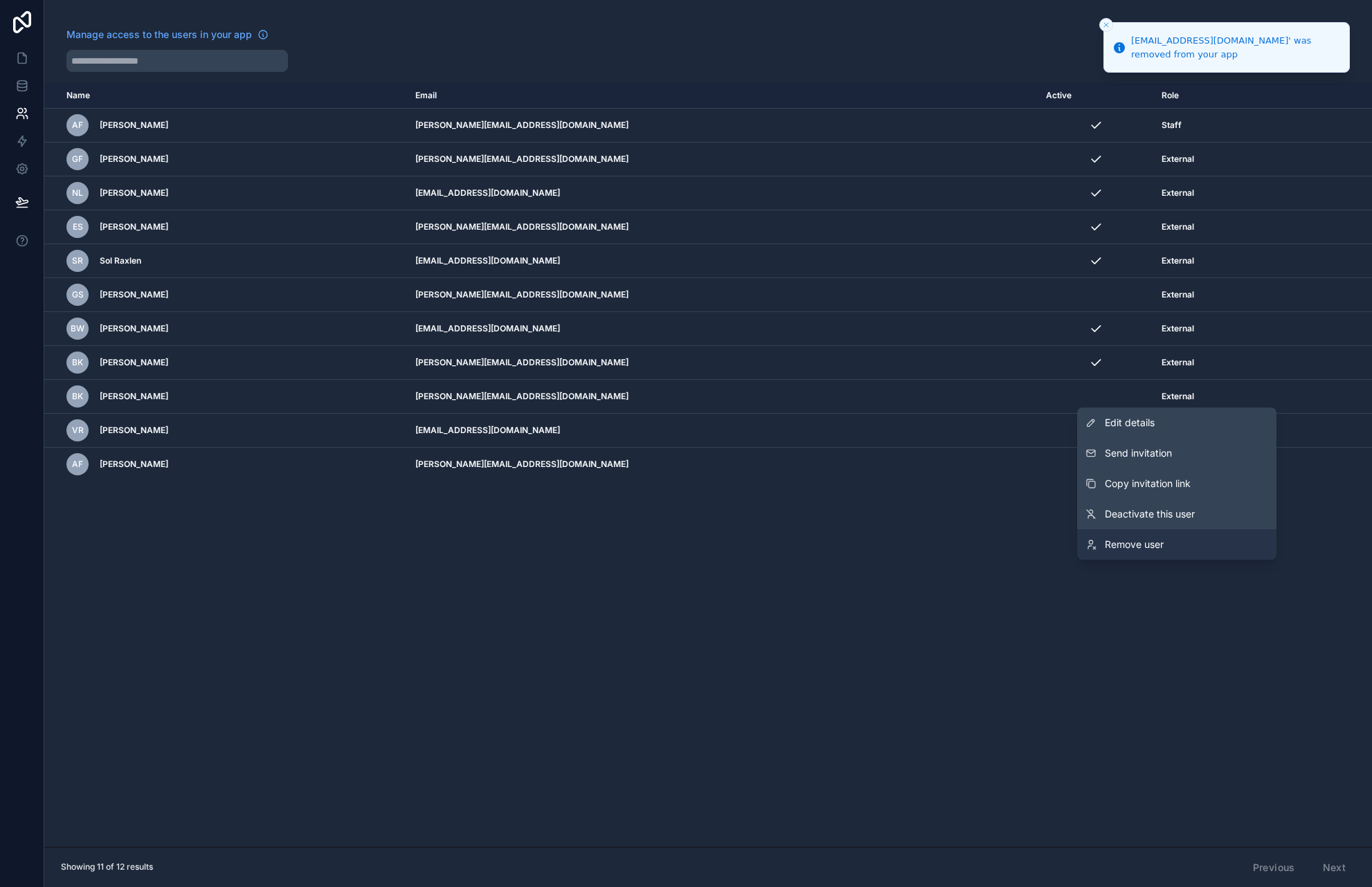
click at [1163, 537] on link "Remove user" at bounding box center [1176, 544] width 199 height 30
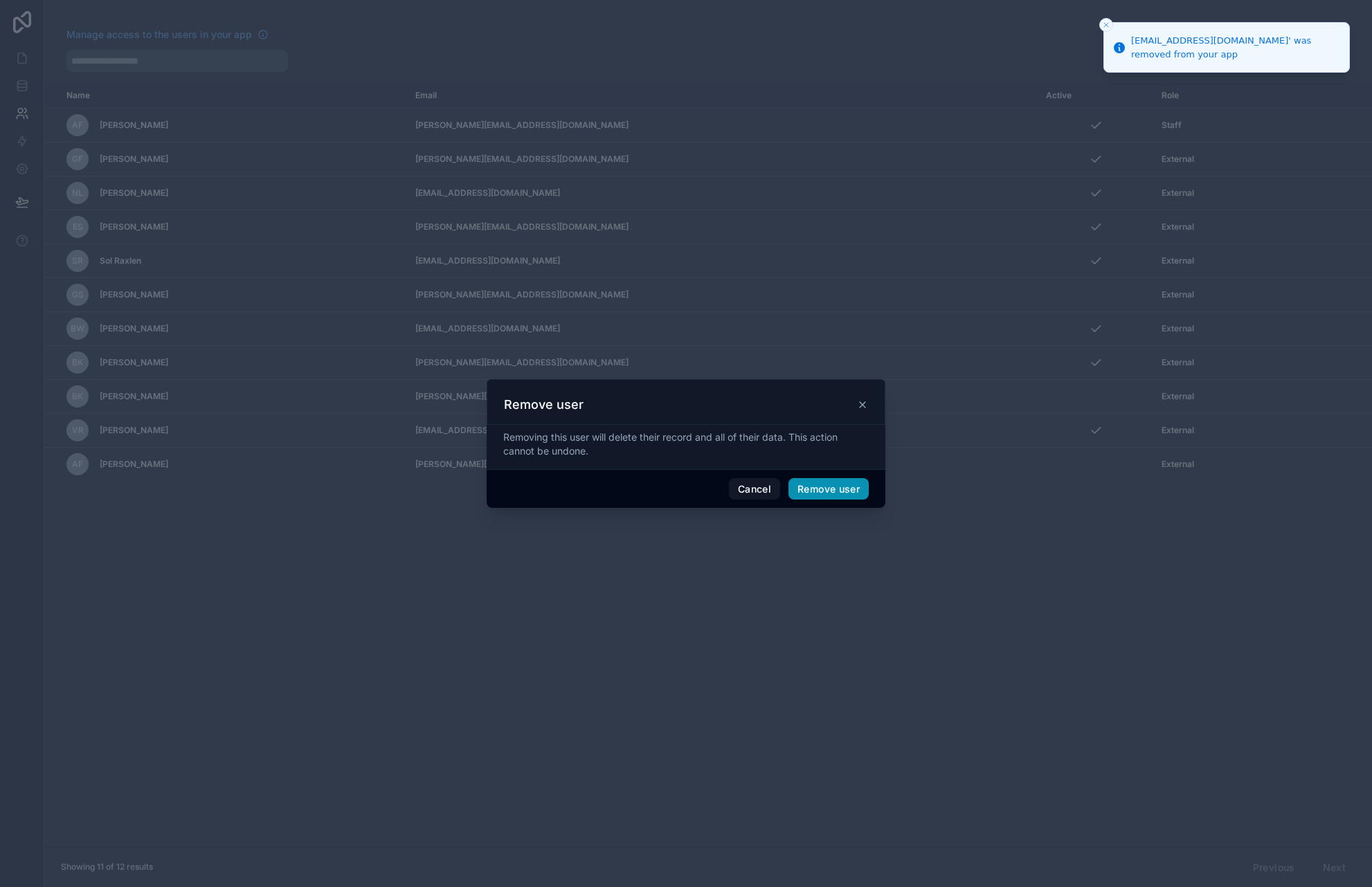
click at [833, 480] on button "Remove user" at bounding box center [829, 489] width 80 height 22
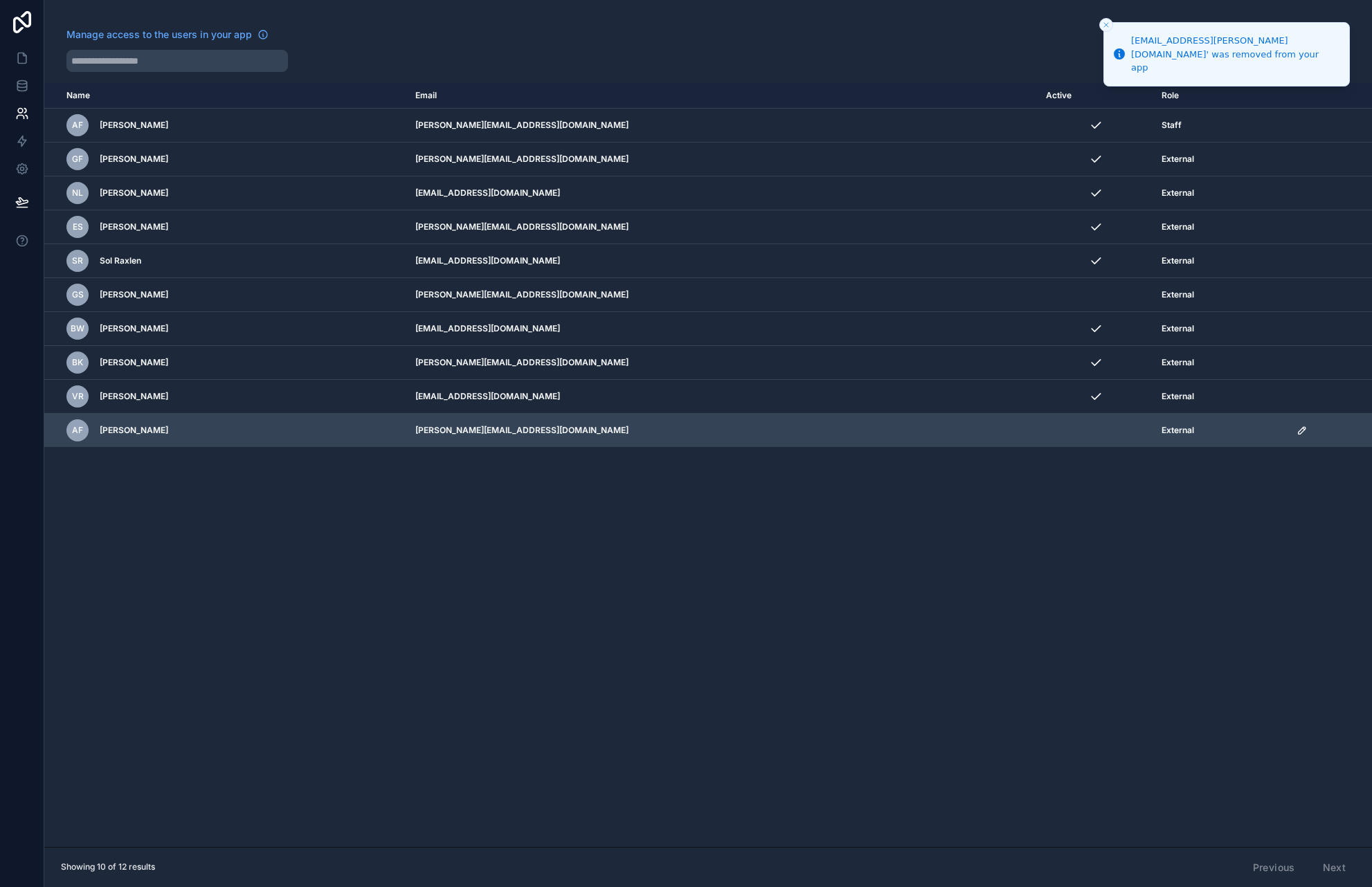
click at [1297, 430] on icon "scrollable content" at bounding box center [1302, 430] width 11 height 11
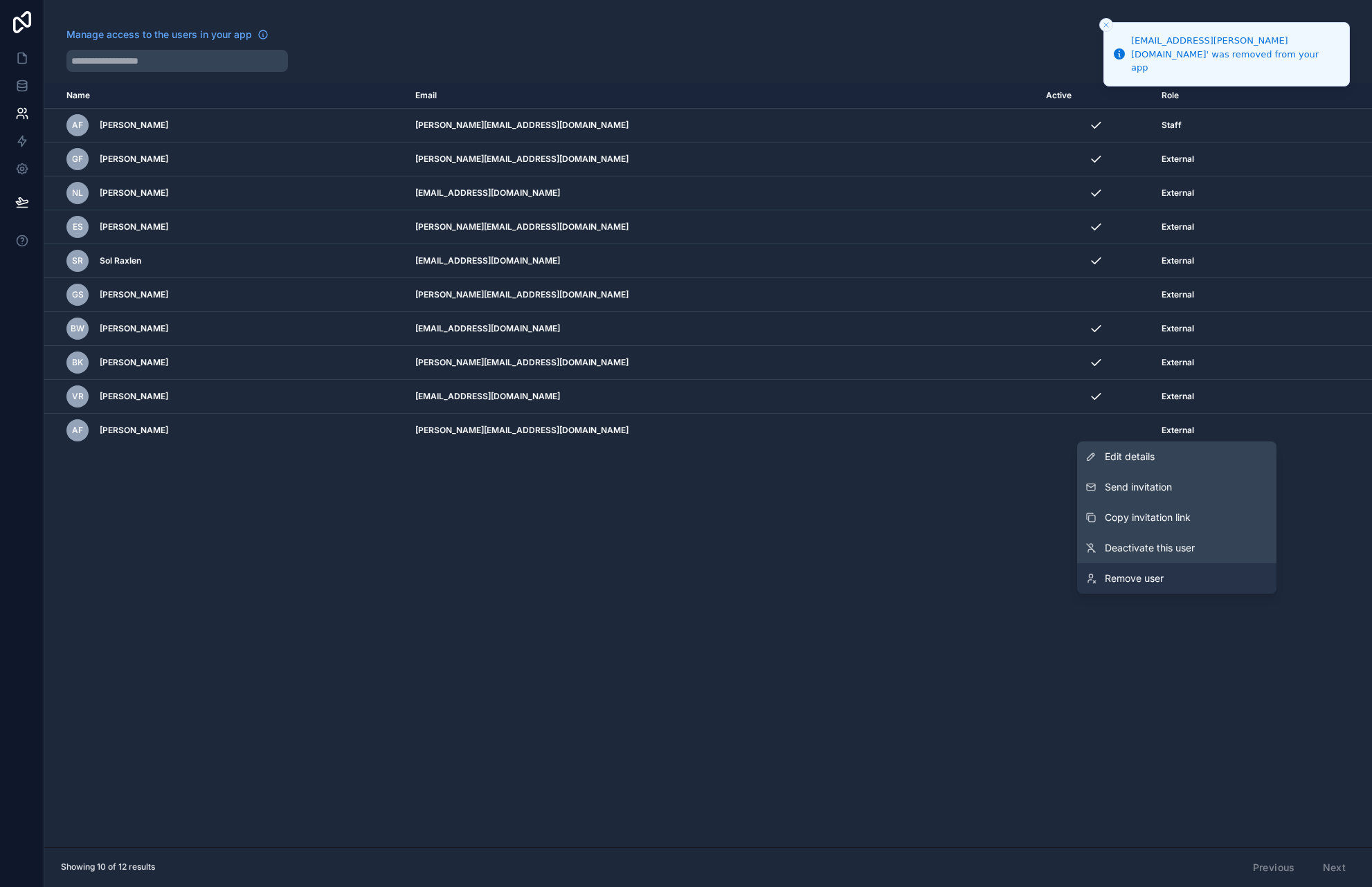
click at [1132, 566] on link "Remove user" at bounding box center [1176, 578] width 199 height 30
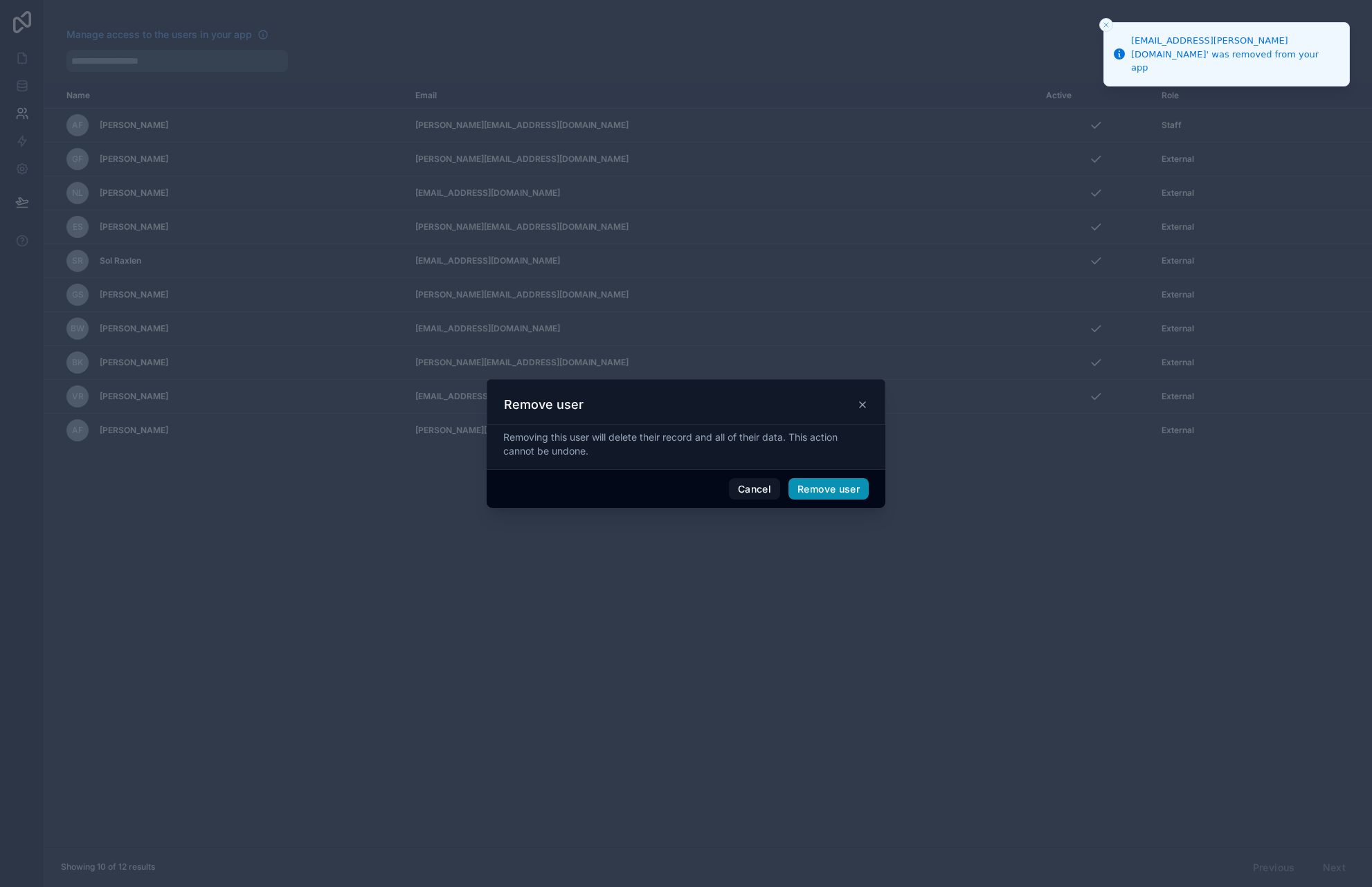
click at [851, 485] on button "Remove user" at bounding box center [829, 489] width 80 height 22
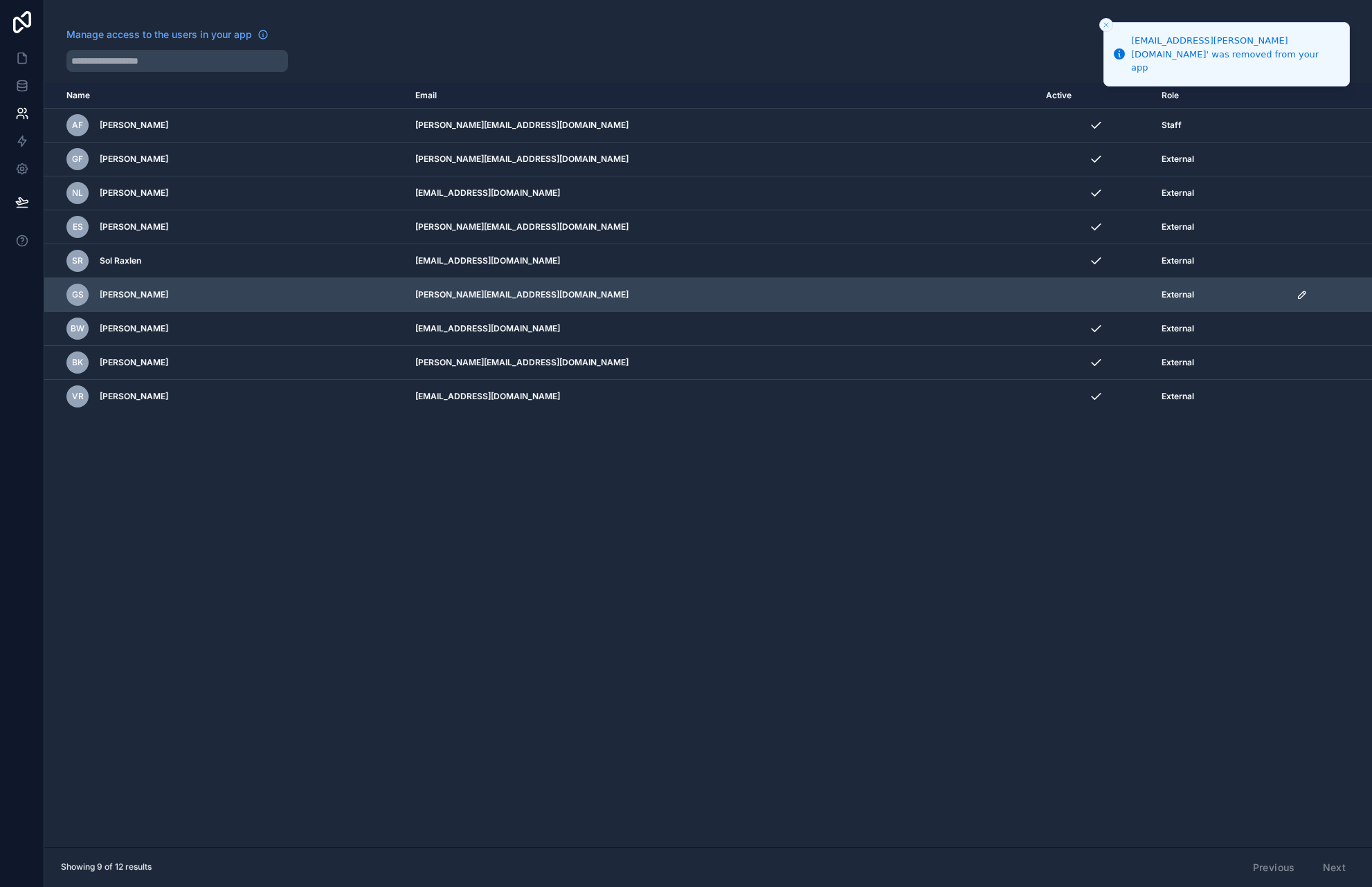
click at [1297, 294] on icon "scrollable content" at bounding box center [1302, 295] width 11 height 11
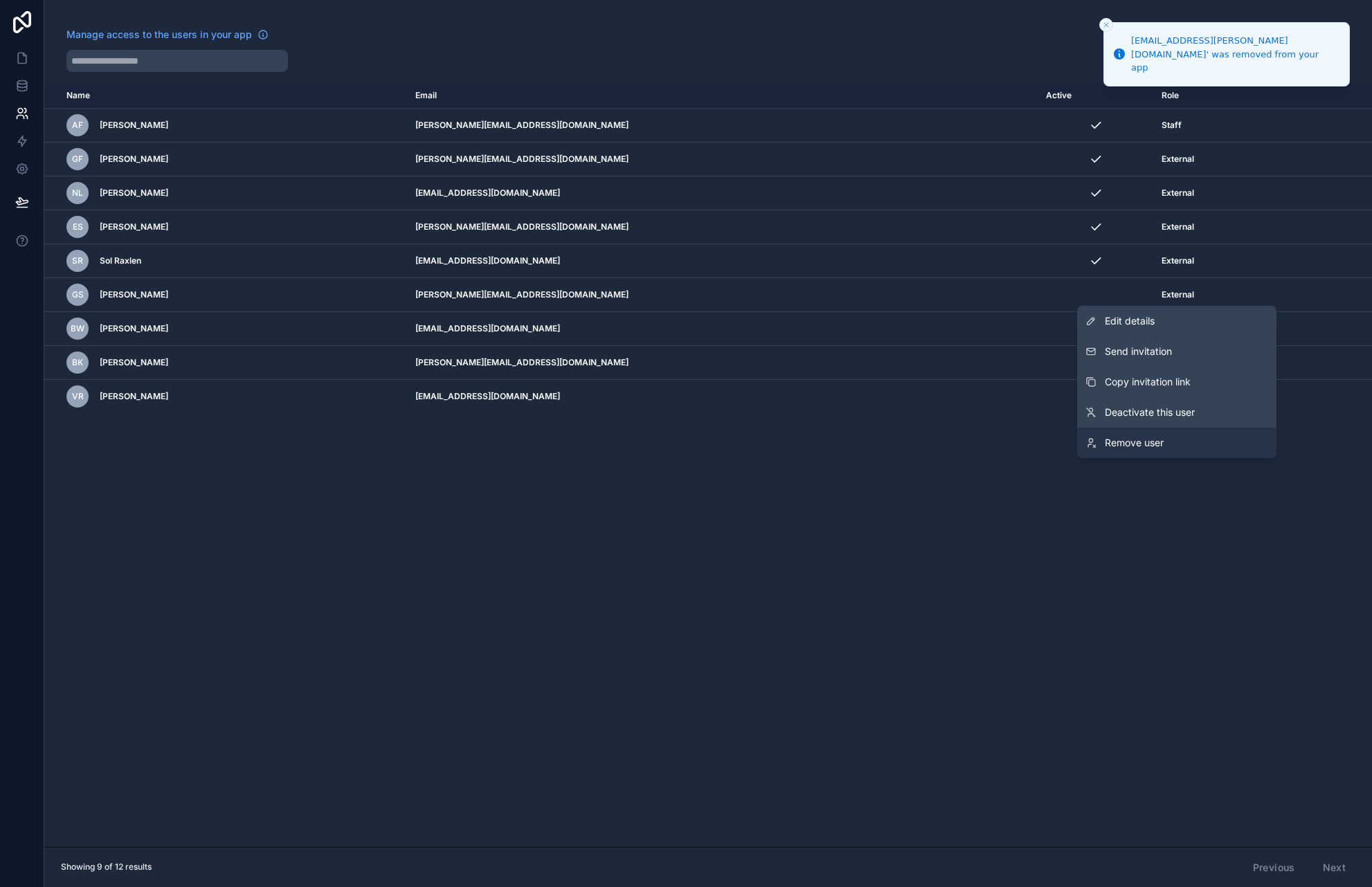
click at [1163, 438] on span "Remove user" at bounding box center [1134, 443] width 58 height 14
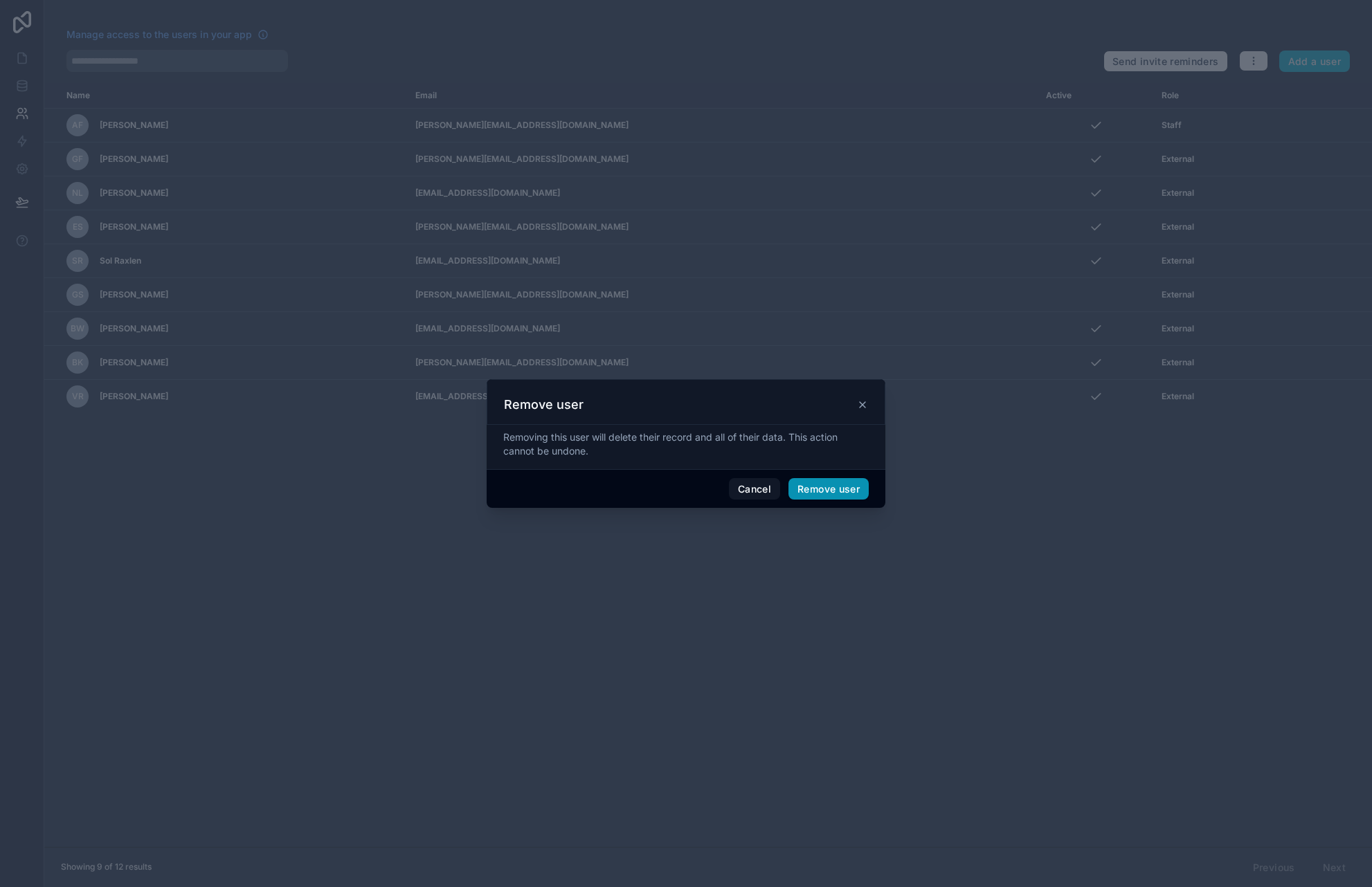
click at [822, 494] on button "Remove user" at bounding box center [829, 489] width 80 height 22
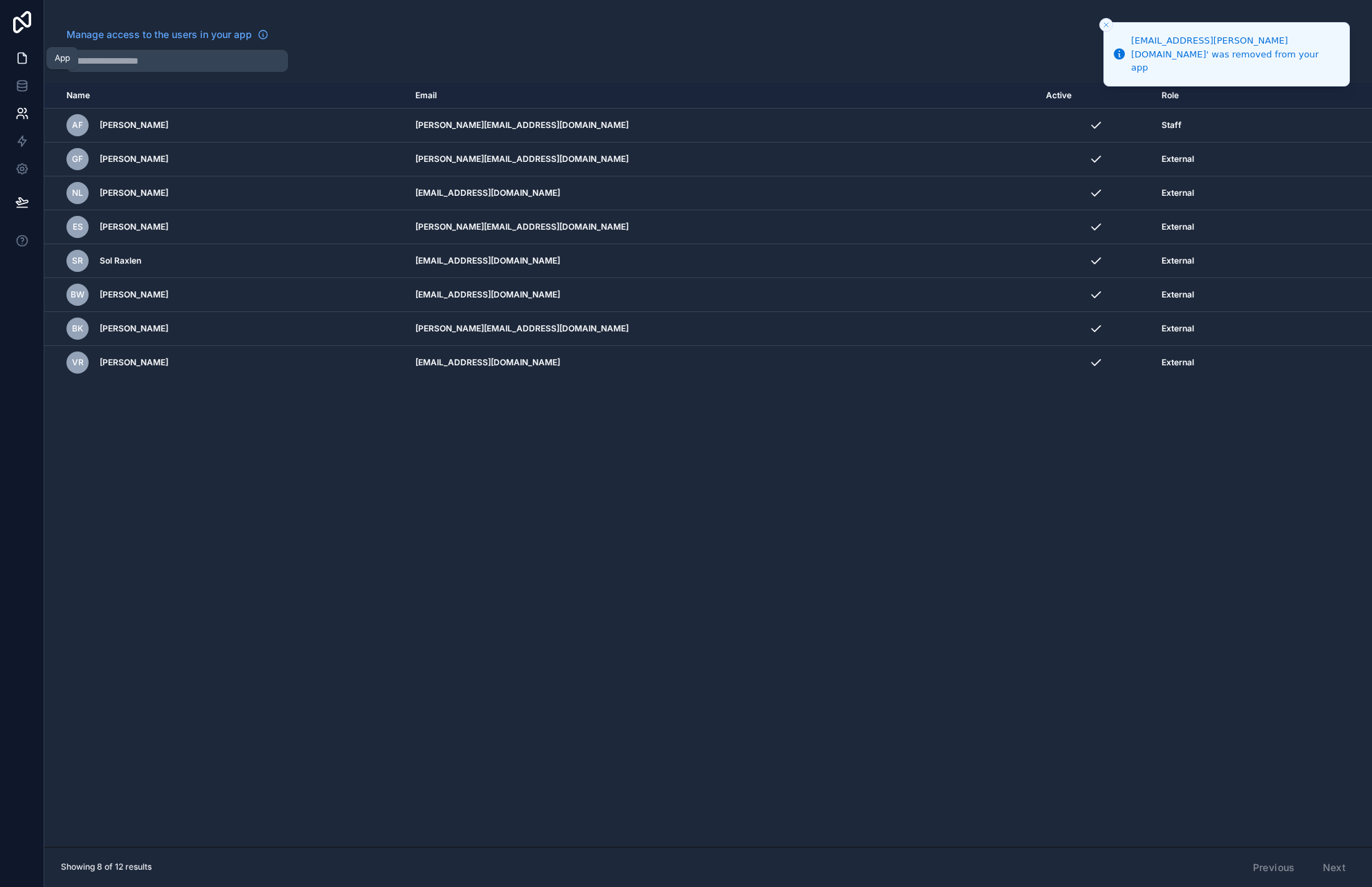
click at [20, 61] on icon at bounding box center [23, 58] width 14 height 14
